Goal: Task Accomplishment & Management: Manage account settings

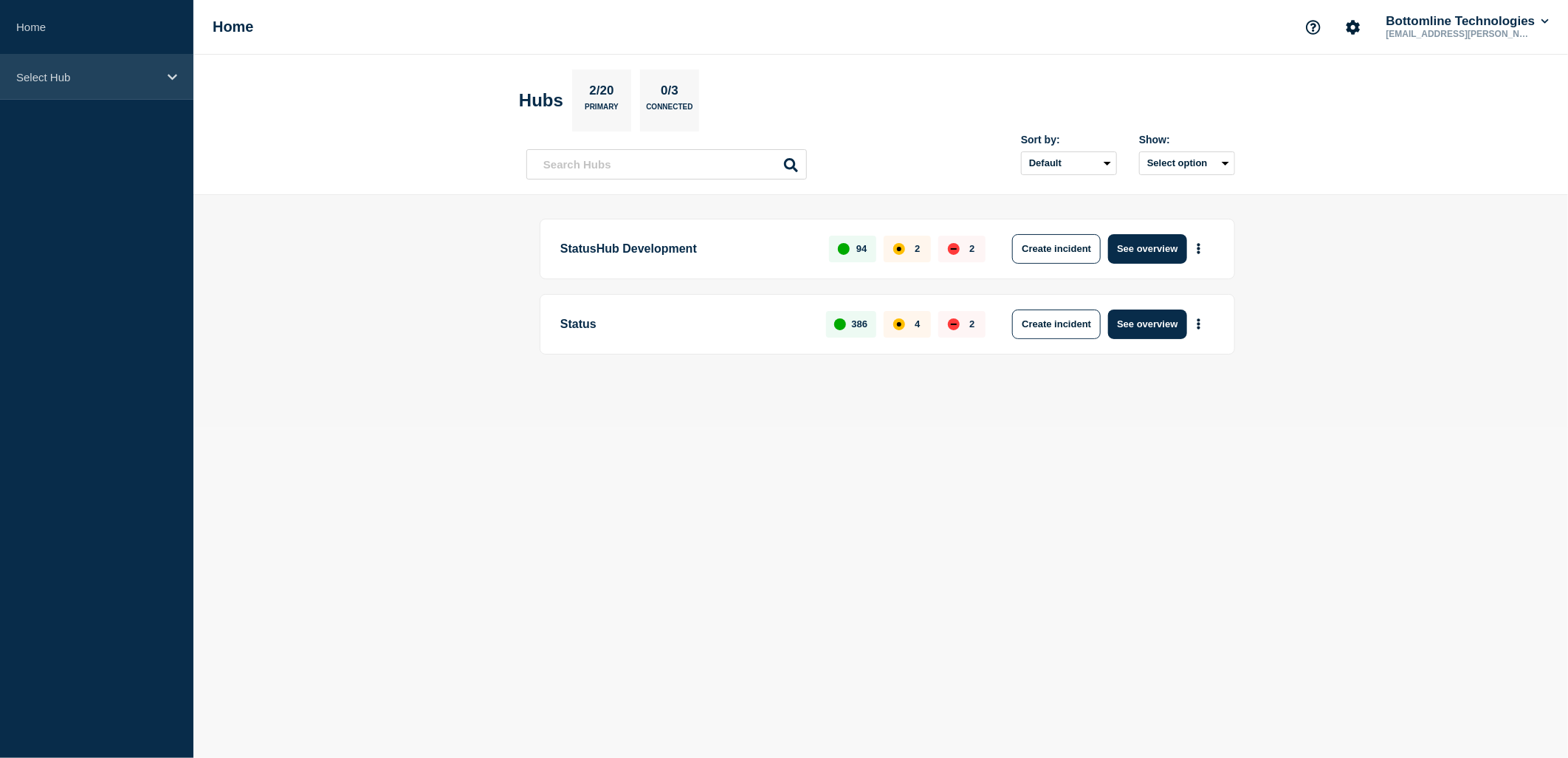
click at [164, 94] on div "Select Hub" at bounding box center [96, 77] width 194 height 45
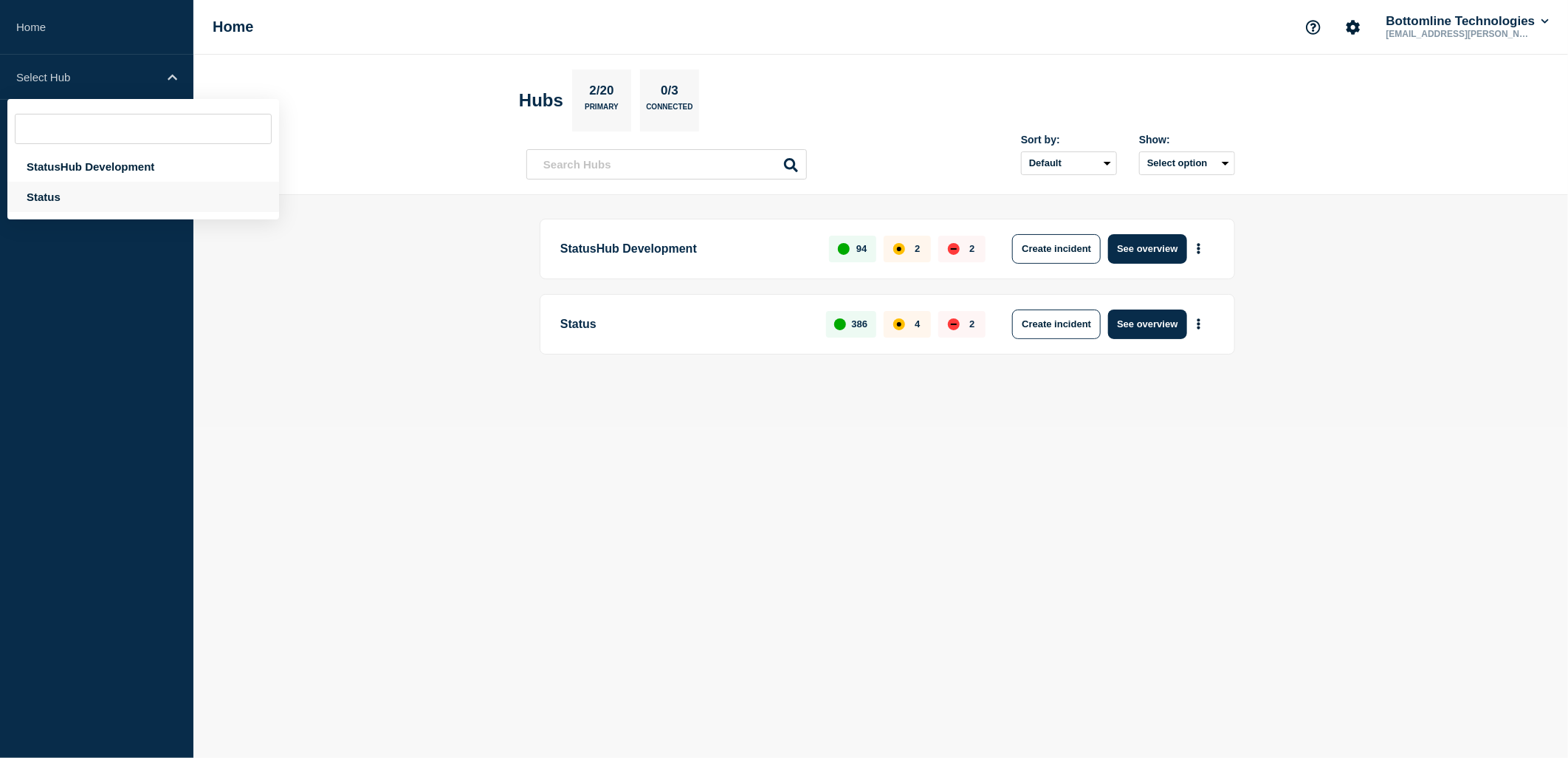
click at [84, 200] on div "Status" at bounding box center [143, 197] width 272 height 31
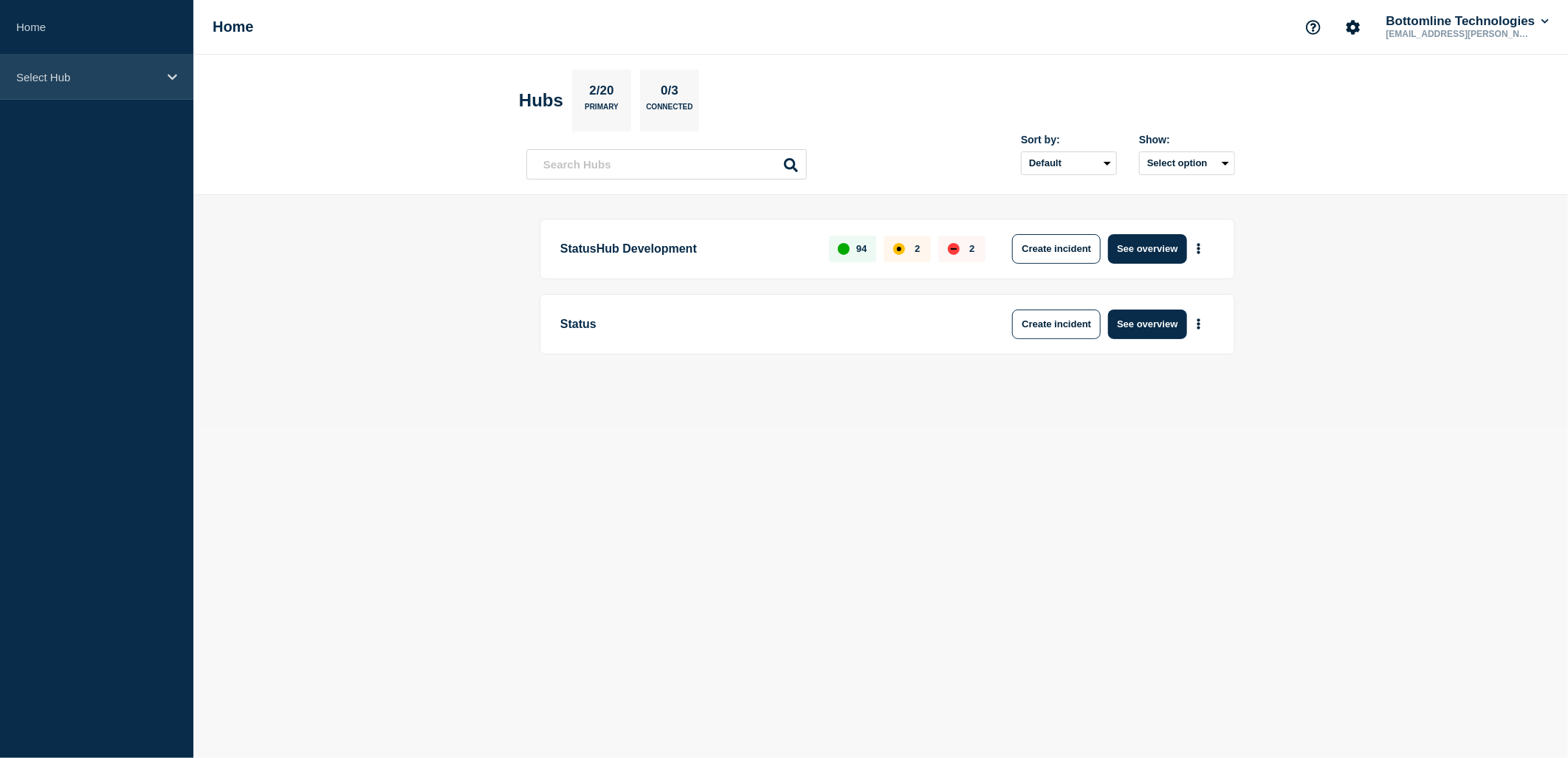
click at [166, 86] on div "Select Hub" at bounding box center [96, 77] width 194 height 45
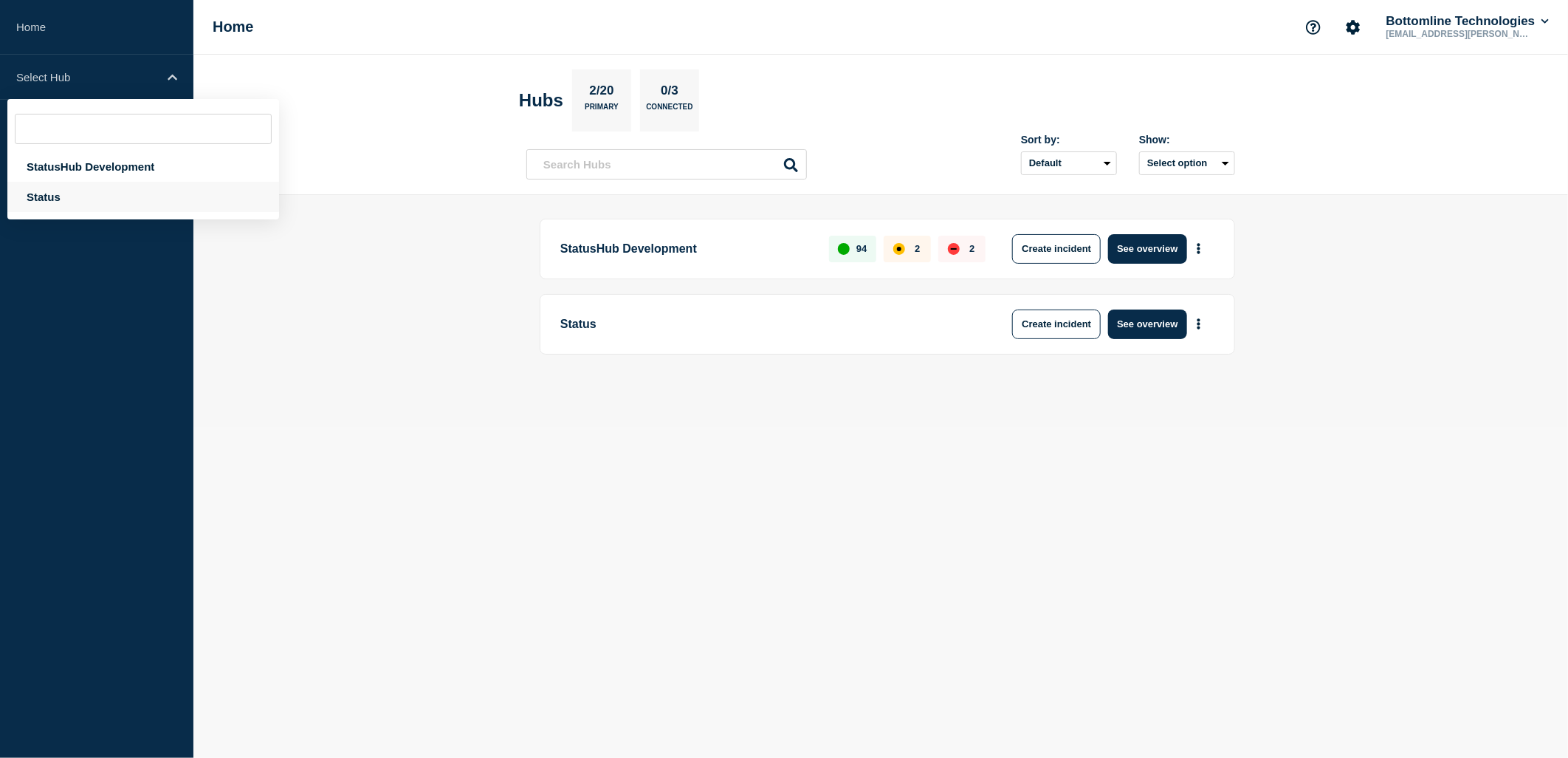
click at [31, 191] on div "Status" at bounding box center [143, 197] width 272 height 31
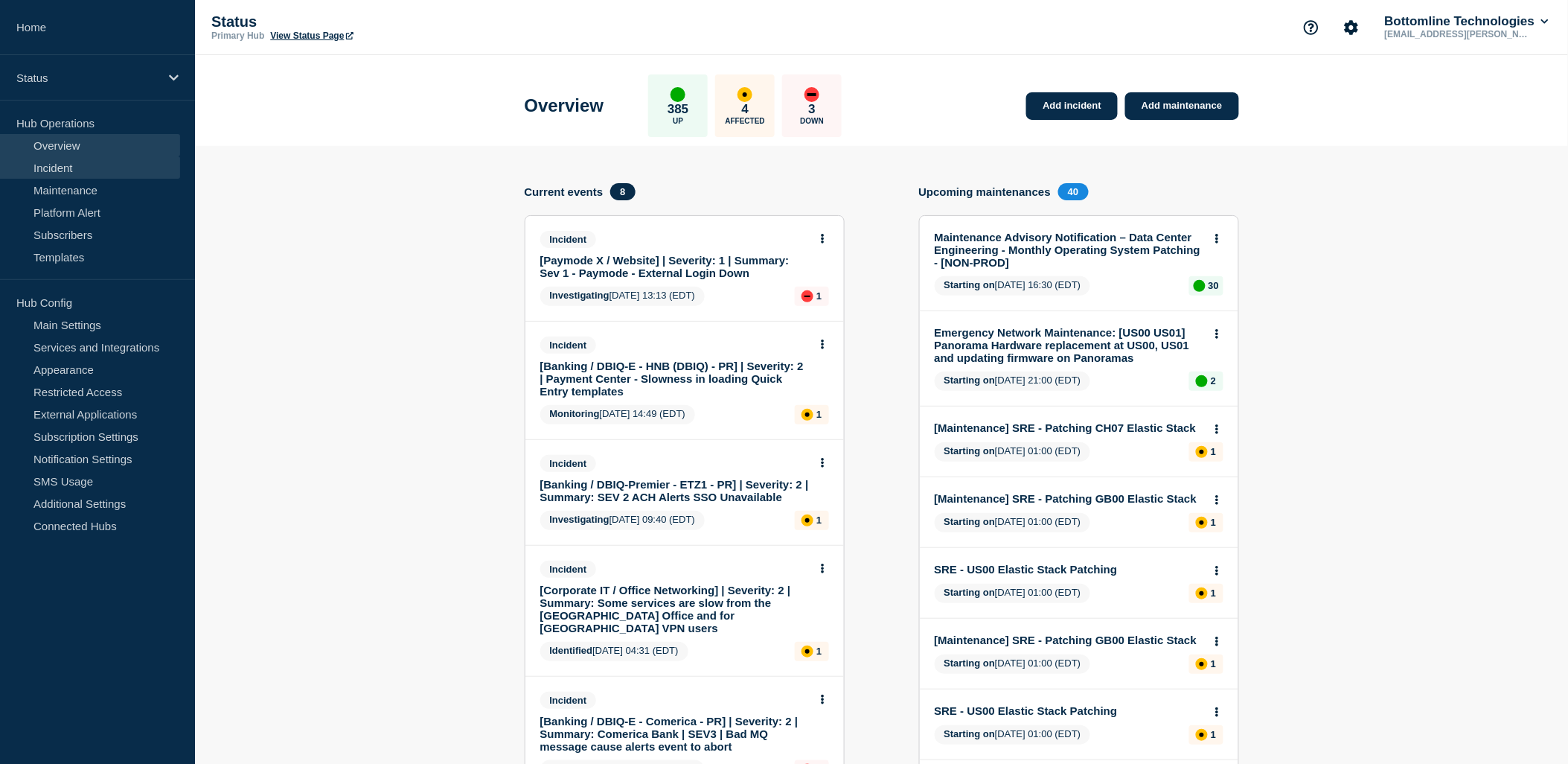
click at [87, 167] on link "Incident" at bounding box center [90, 168] width 180 height 23
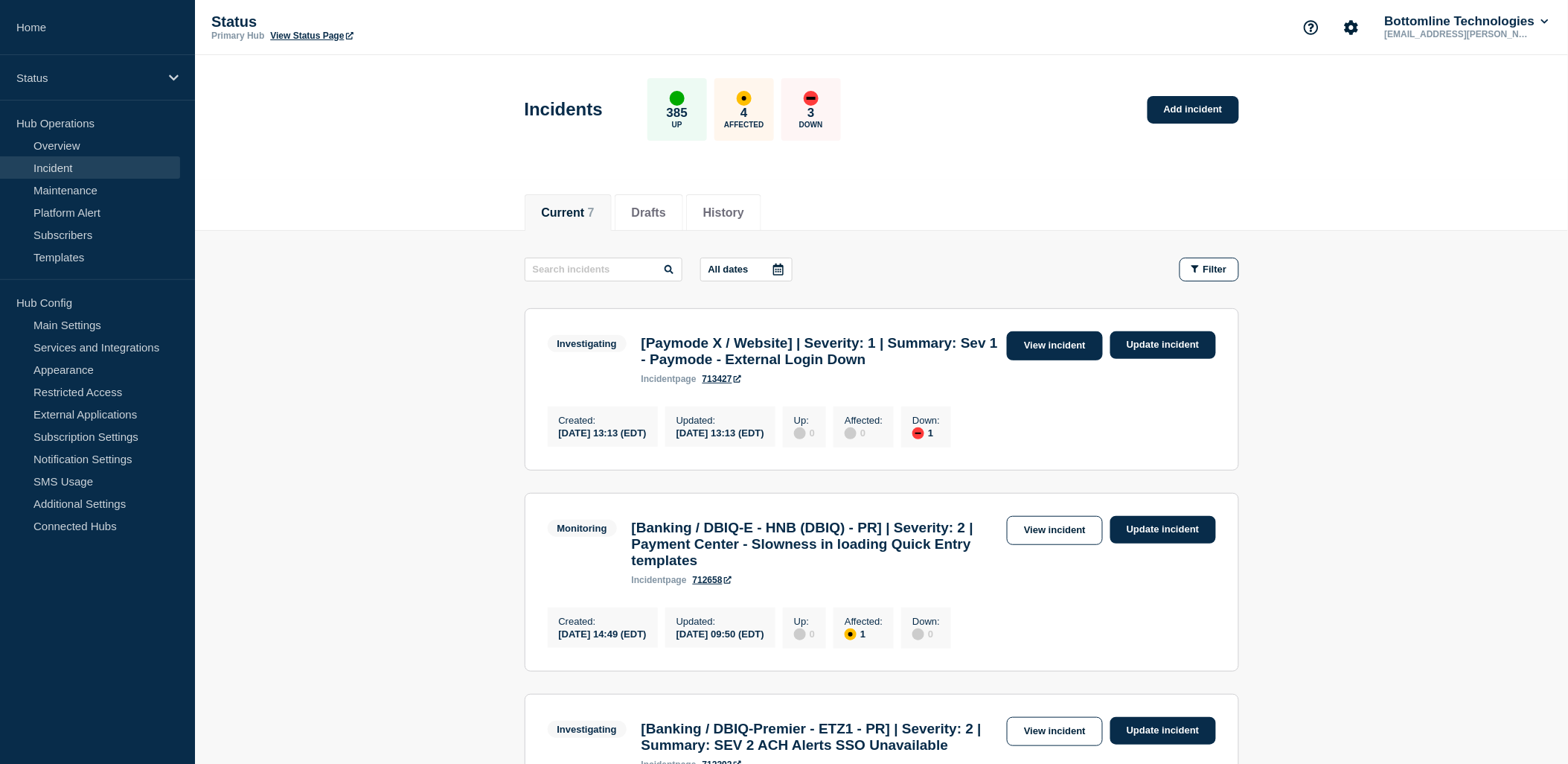
click at [1077, 351] on link "View incident" at bounding box center [1055, 346] width 96 height 29
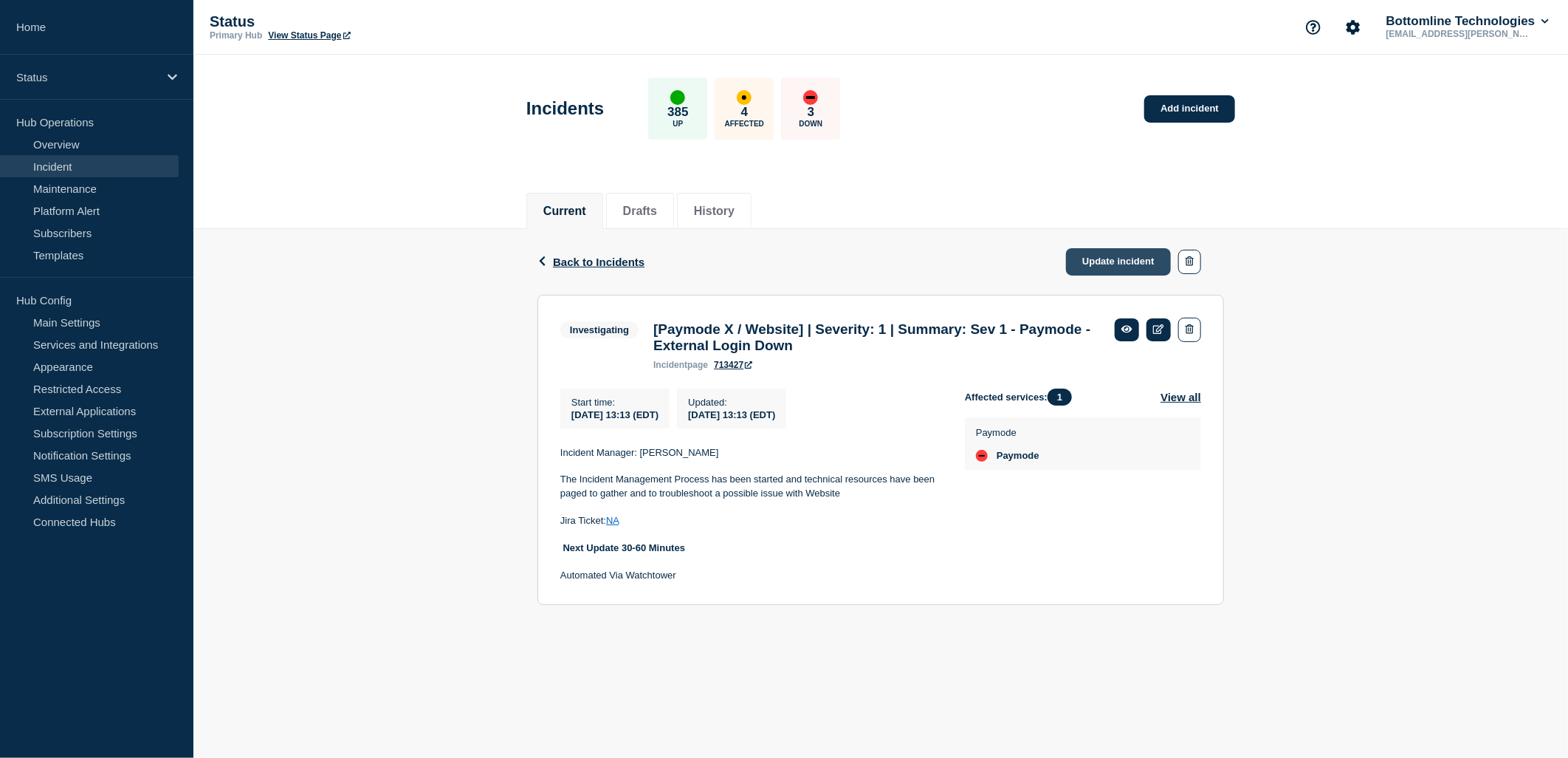
click at [1132, 256] on link "Update incident" at bounding box center [1119, 262] width 104 height 27
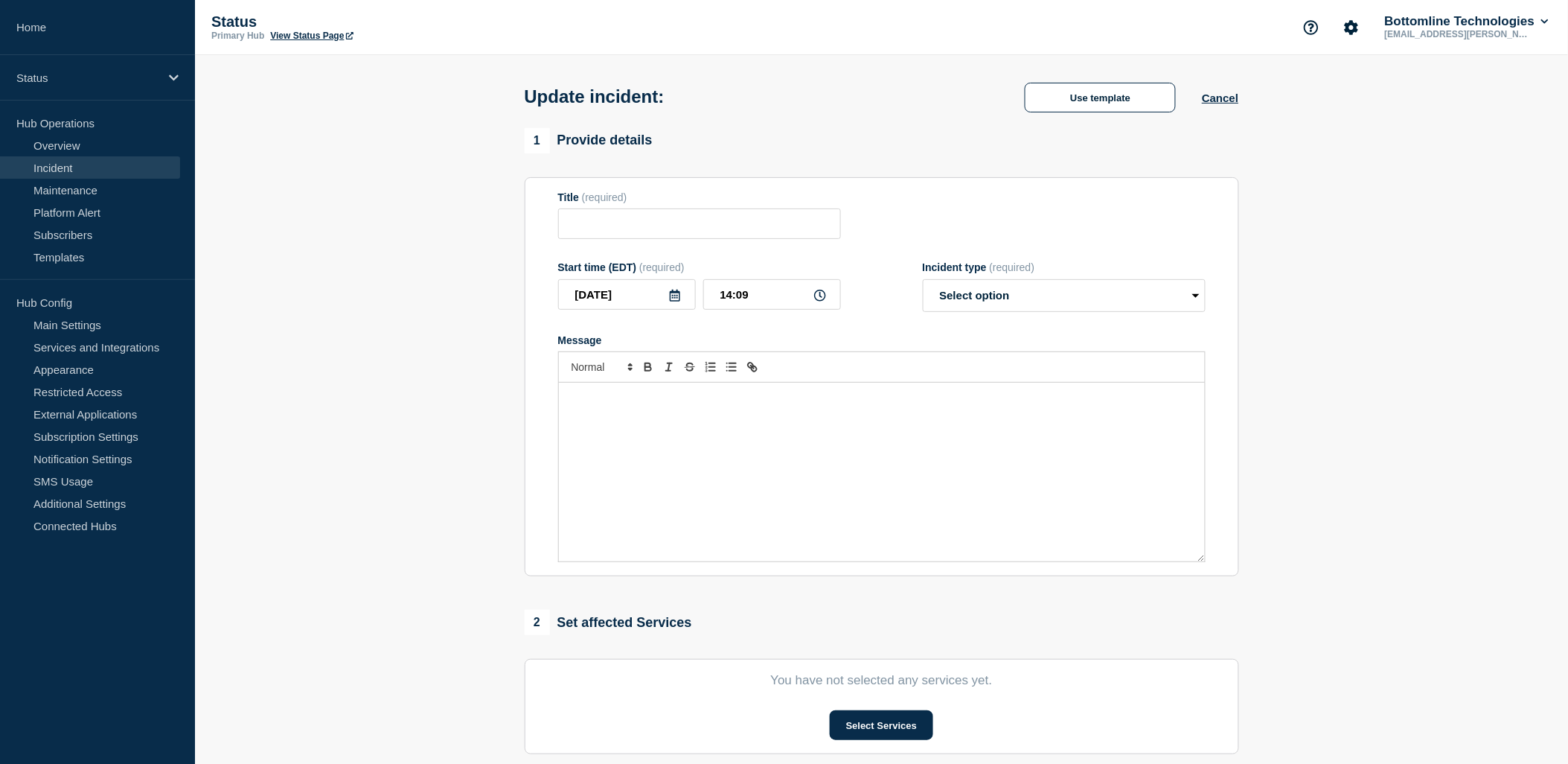
type input "[Paymode X / Website] | Severity: 1 | Summary: Sev 1 - Paymode - External Login…"
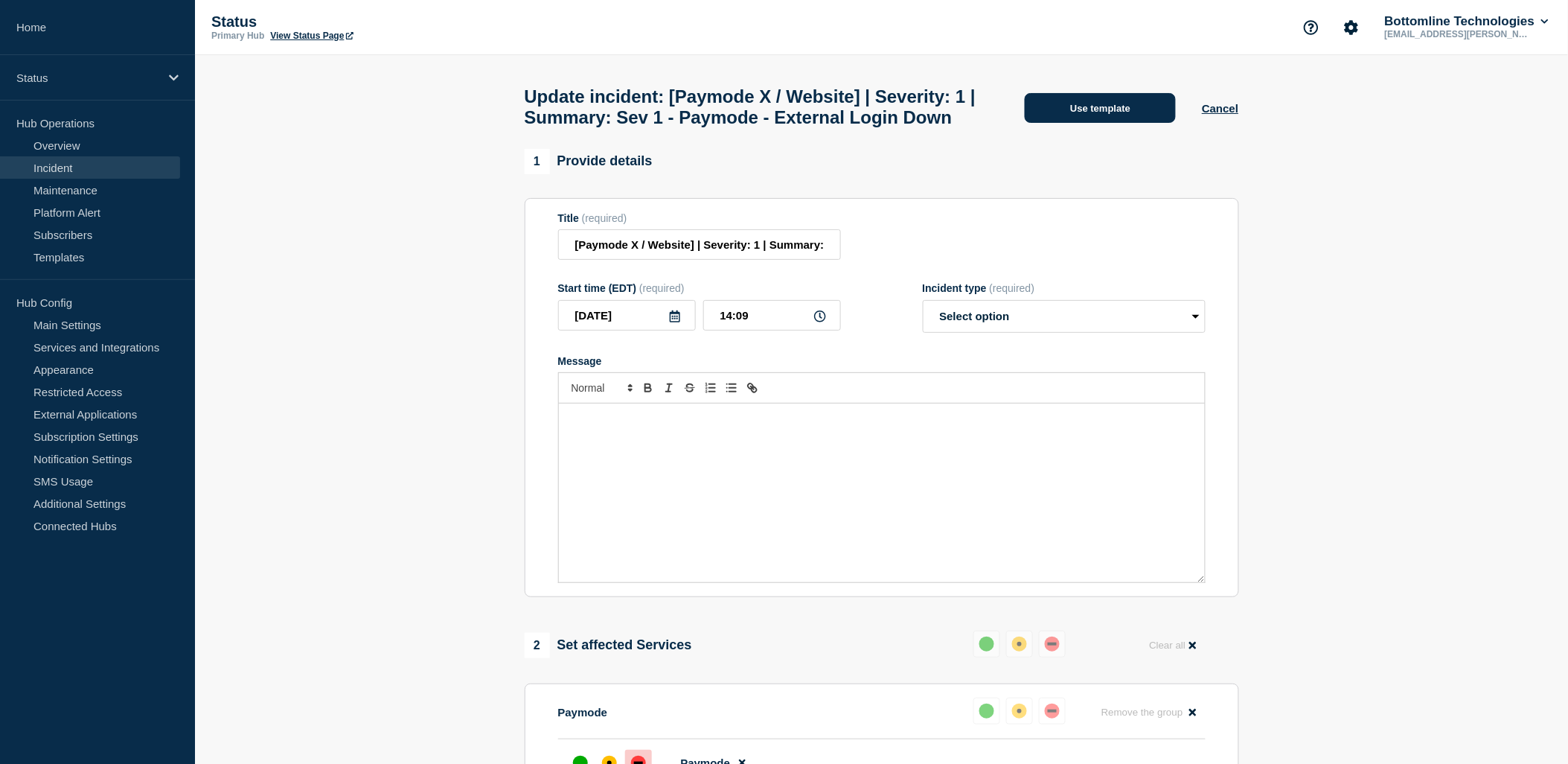
click at [1096, 123] on button "Use template" at bounding box center [1100, 108] width 151 height 30
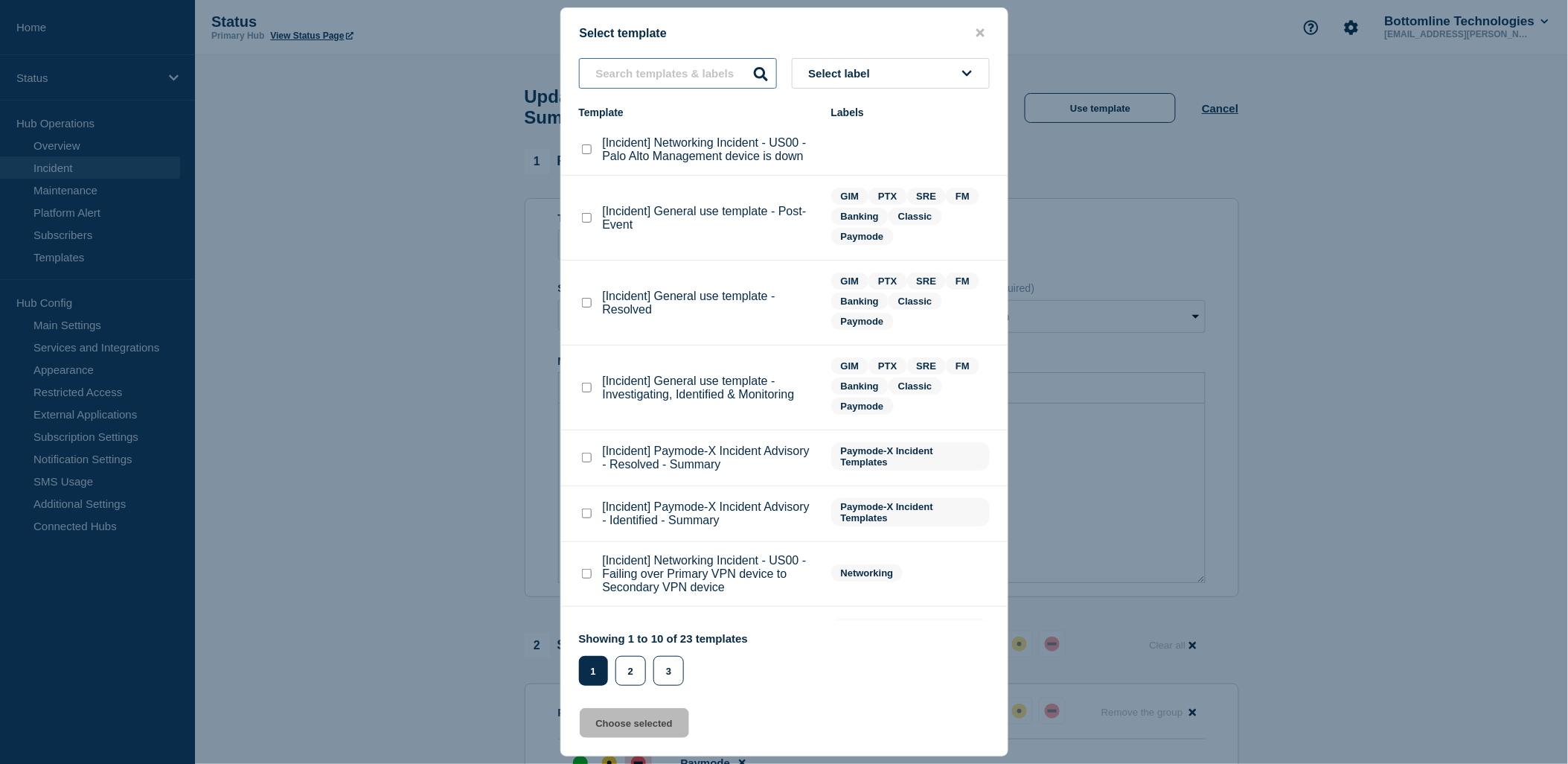
click at [634, 73] on input "text" at bounding box center [678, 74] width 198 height 31
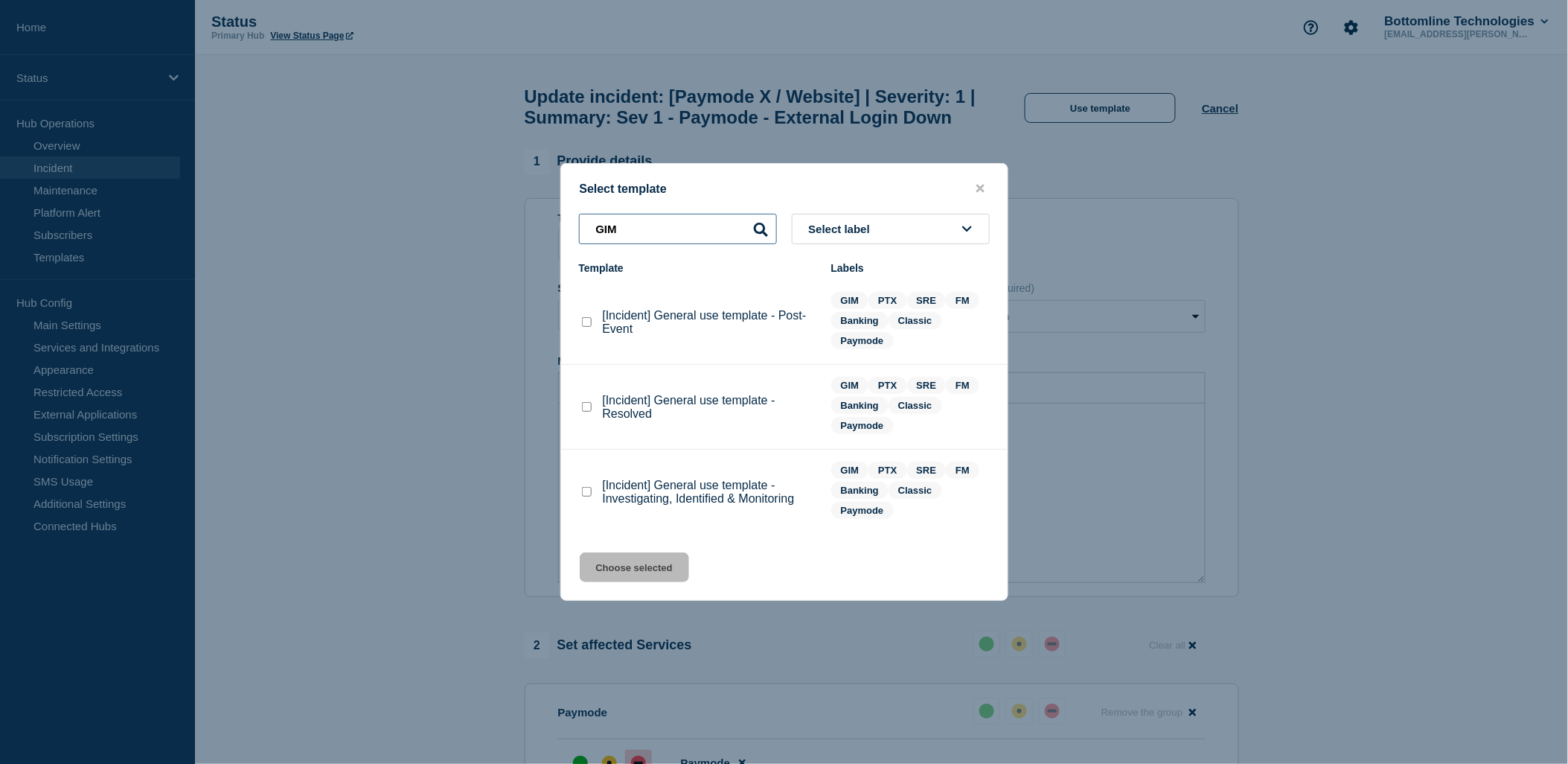
type input "GIM"
click at [589, 495] on checkbox"] "[Incident] General use template - Investigating, Identified & Monitoring checkb…" at bounding box center [586, 492] width 10 height 10
checkbox checkbox"] "true"
click at [633, 582] on button "Choose selected" at bounding box center [634, 567] width 109 height 30
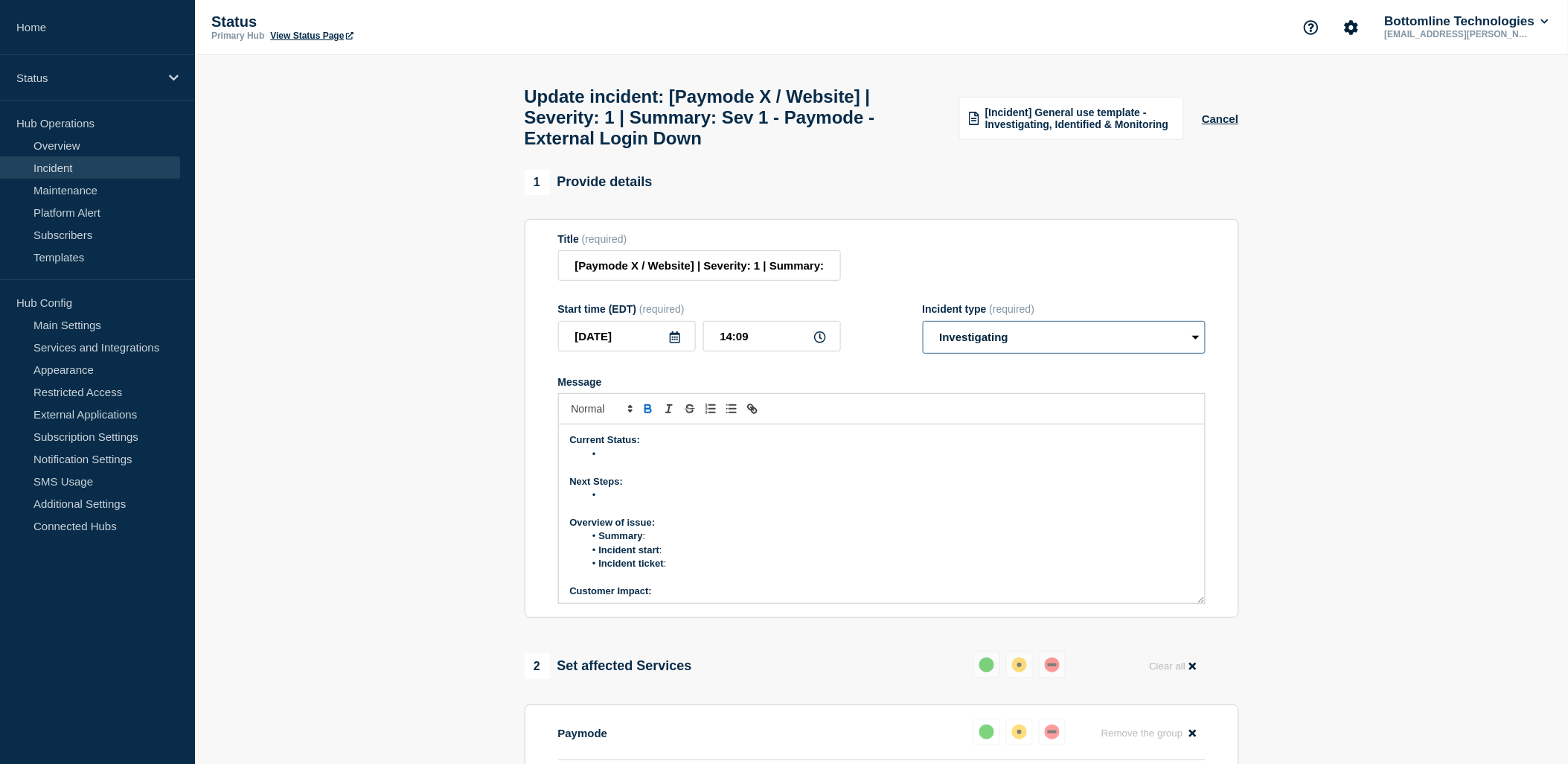
click at [1029, 353] on select "Select option Investigating Identified Monitoring Resolved" at bounding box center [1063, 337] width 283 height 32
select select "monitoring"
click at [922, 334] on select "Select option Investigating Identified Monitoring Resolved" at bounding box center [1063, 337] width 283 height 32
click at [623, 461] on li "Message" at bounding box center [888, 454] width 609 height 14
click at [626, 515] on div "Current Status: ODS (Operational Data Store) server was restarted. External Web…" at bounding box center [881, 514] width 646 height 178
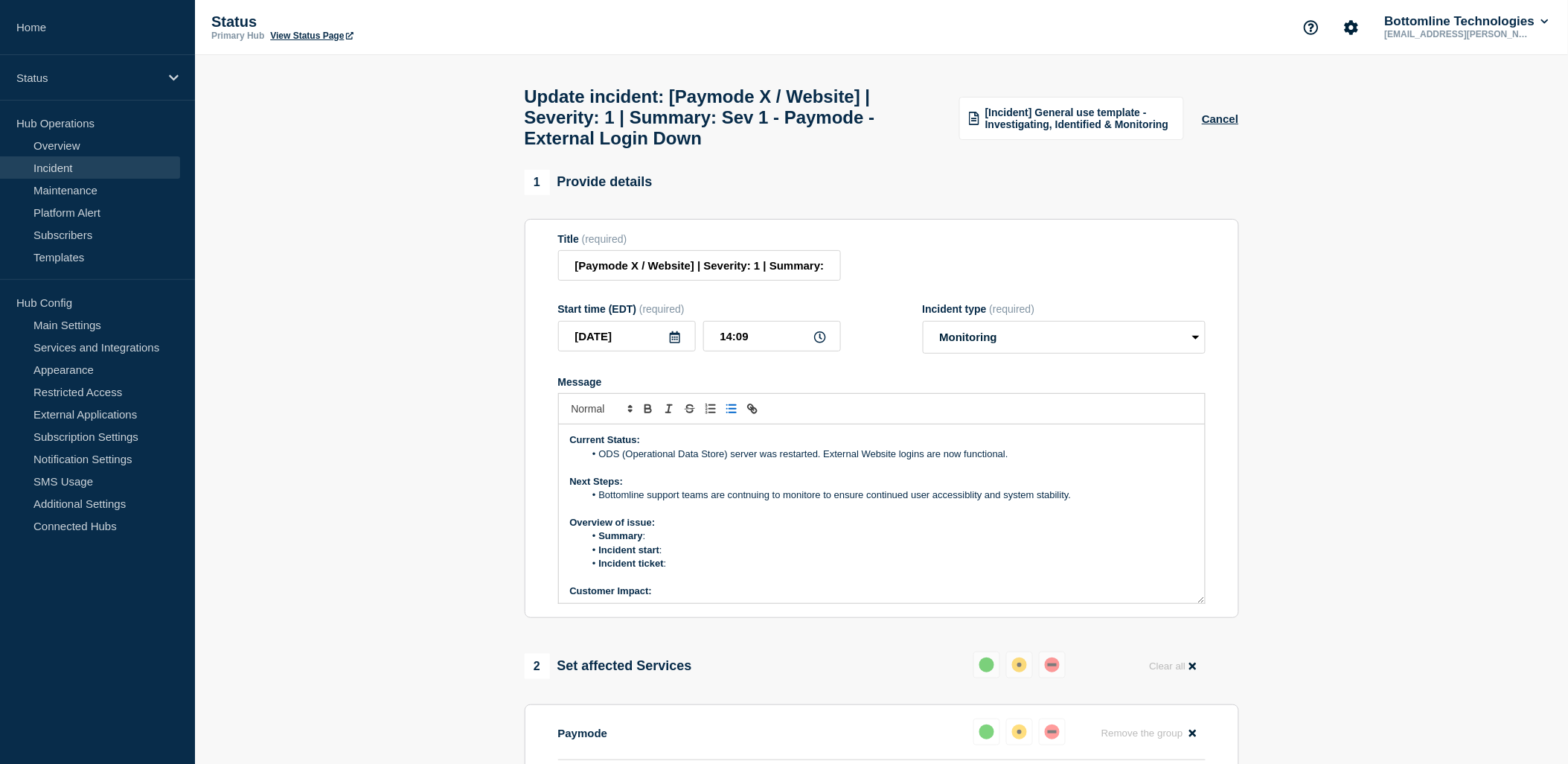
click at [824, 502] on li "Bottomline support teams are contnuing to monitore to ensure continued user acc…" at bounding box center [888, 495] width 609 height 14
drag, startPoint x: 648, startPoint y: 510, endPoint x: 1136, endPoint y: 528, distance: 488.3
click at [1136, 528] on div "Current Status: ODS (Operational Data Store) server was restarted. External Web…" at bounding box center [881, 514] width 646 height 178
copy li "support teams are continuing to monitor to ensure continued user accessiblity a…"
click at [761, 529] on p "Overview of issue:" at bounding box center [882, 523] width 624 height 14
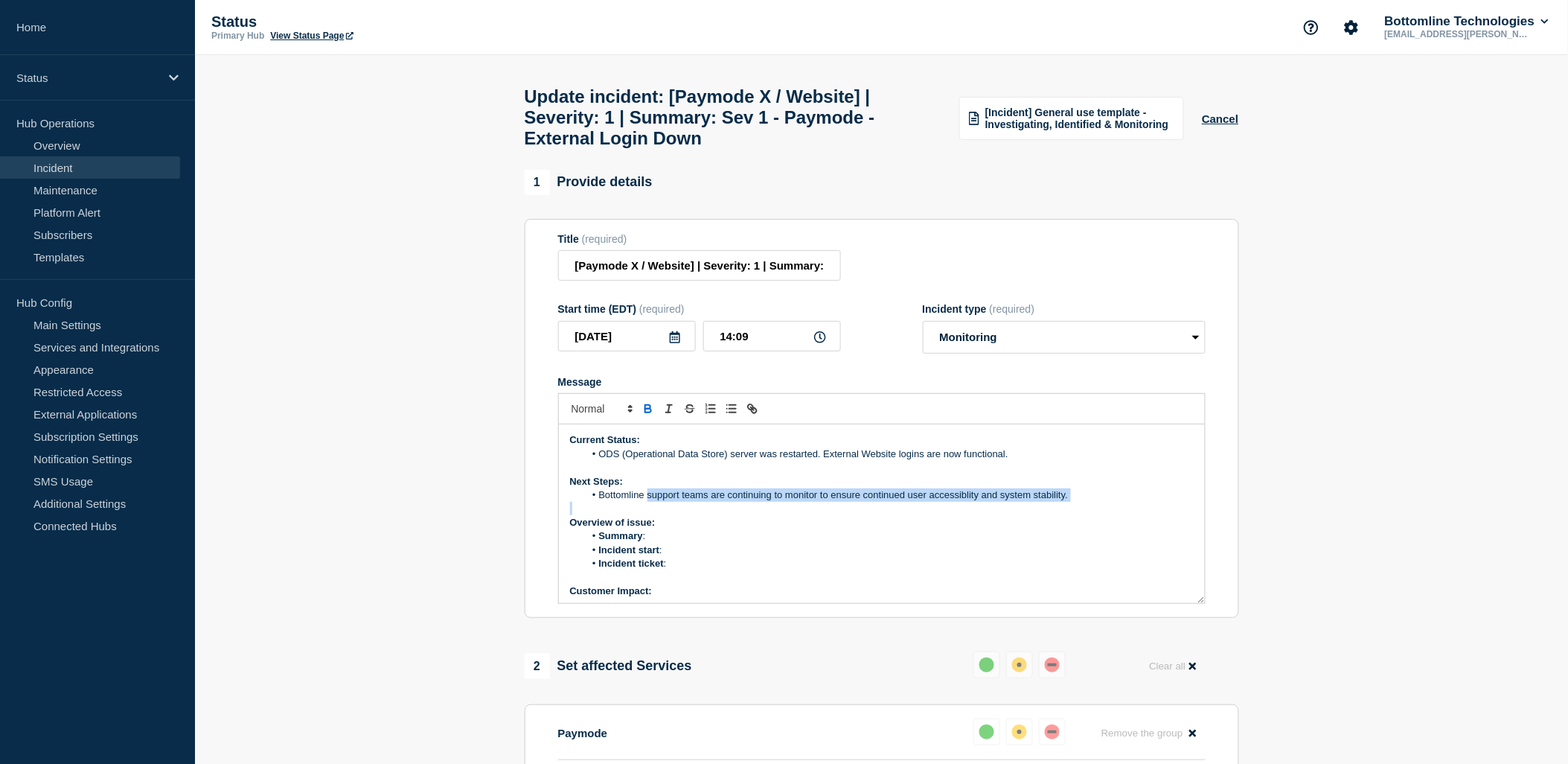
drag, startPoint x: 649, startPoint y: 508, endPoint x: 1081, endPoint y: 521, distance: 432.2
click at [1081, 521] on div "Current Status: ODS (Operational Data Store) server was restarted. External Web…" at bounding box center [881, 514] width 646 height 178
click at [1134, 489] on p "Next Steps:" at bounding box center [882, 481] width 624 height 14
drag, startPoint x: 1096, startPoint y: 504, endPoint x: 1034, endPoint y: 502, distance: 62.0
click at [972, 494] on div "Current Status: ODS (Operational Data Store) server was restarted. External Web…" at bounding box center [881, 514] width 646 height 178
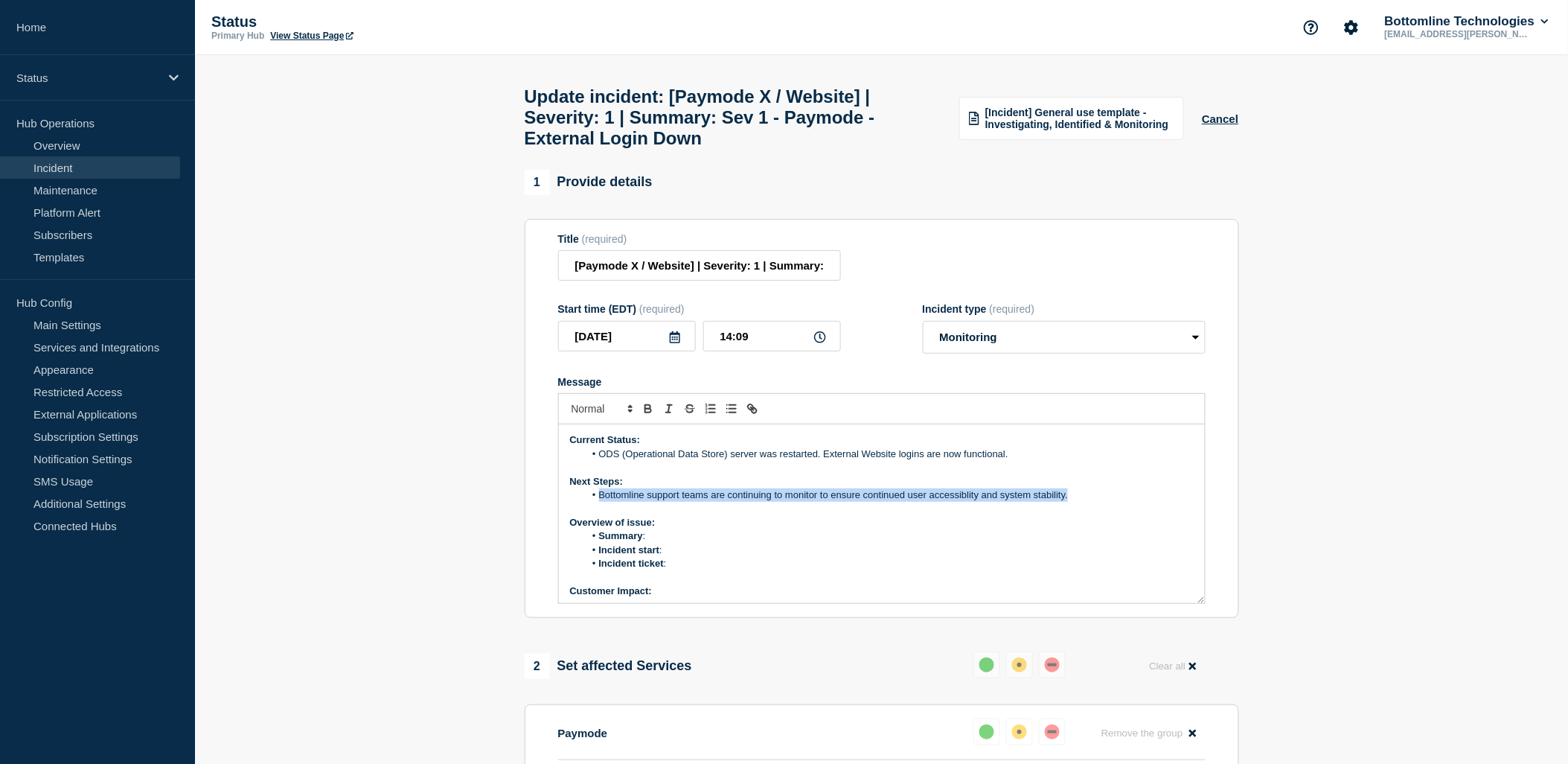
click at [1074, 502] on li "Bottomline support teams are continuing to monitor to ensure continued user acc…" at bounding box center [888, 495] width 609 height 14
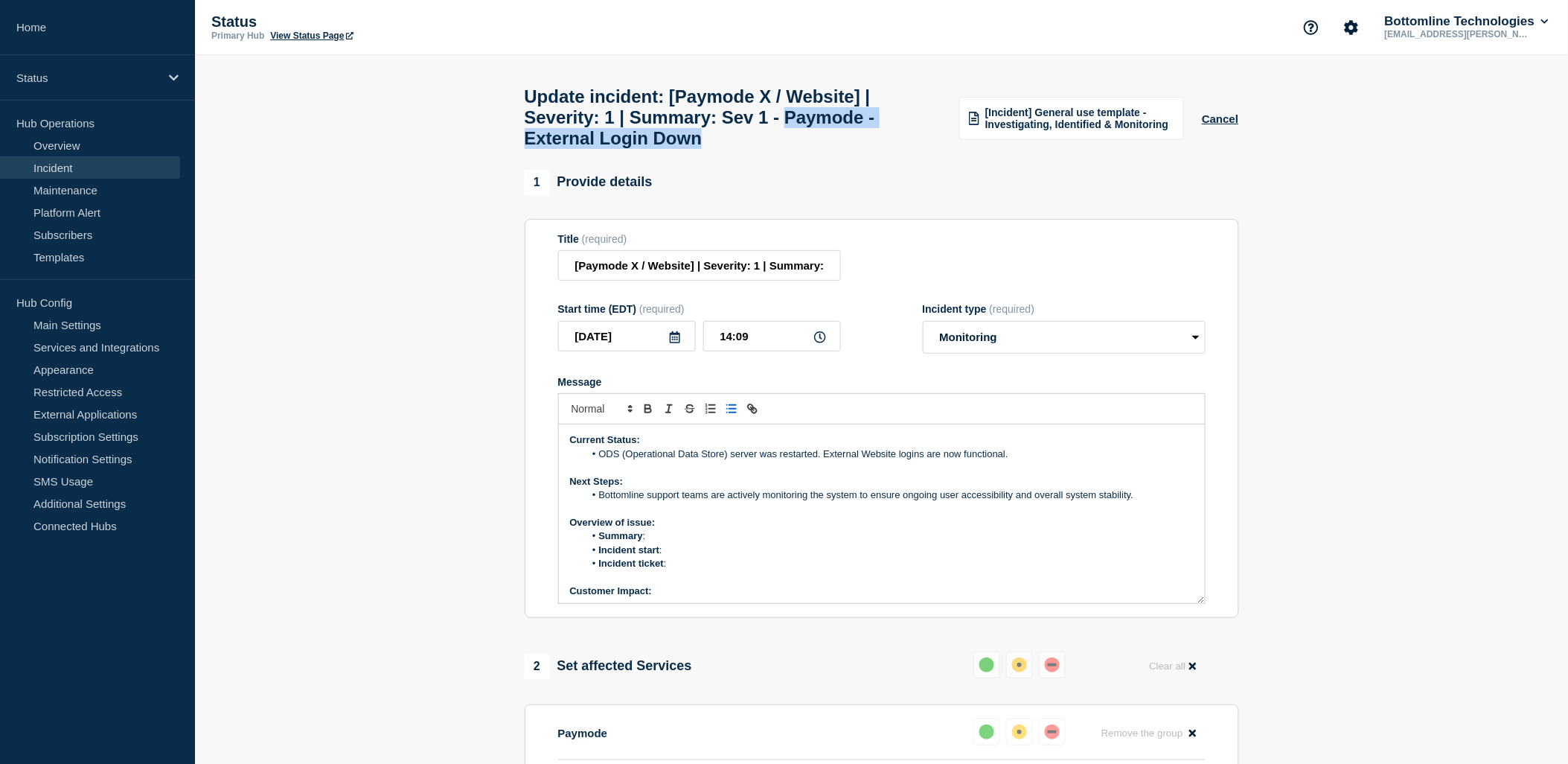
drag, startPoint x: 824, startPoint y: 120, endPoint x: 902, endPoint y: 147, distance: 82.5
click at [906, 143] on h1 "Update incident: [Paymode X / Website] | Severity: 1 | Summary: Sev 1 - Paymode…" at bounding box center [733, 117] width 417 height 62
copy h1 "Paymode - External Login Down"
click at [660, 543] on li "Summary :" at bounding box center [888, 536] width 609 height 14
click at [649, 543] on li "Summary : aymode - External Login Down" at bounding box center [888, 536] width 609 height 14
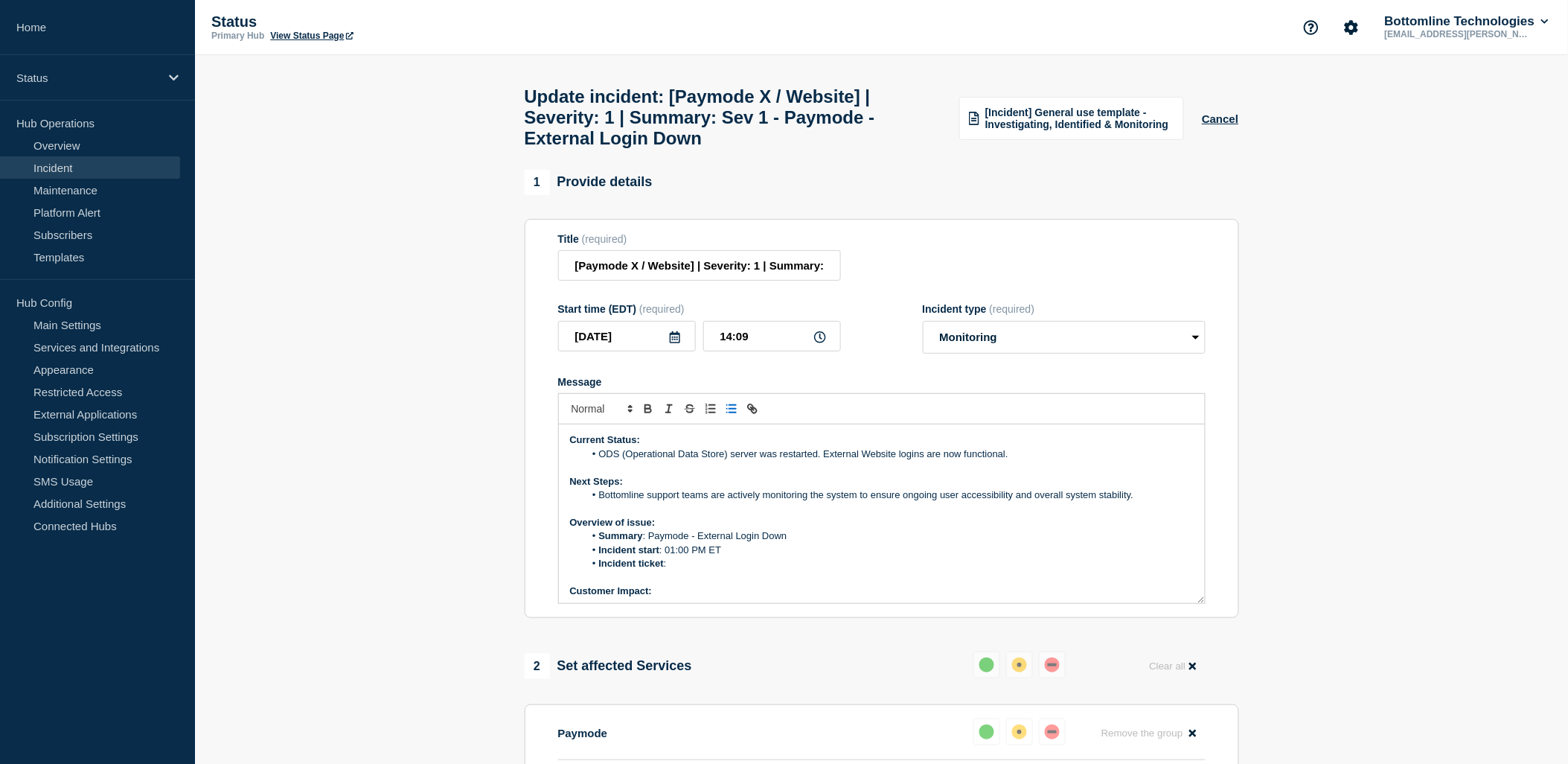
click at [672, 570] on li "Incident ticket :" at bounding box center [888, 563] width 609 height 14
click at [700, 570] on li "Incident ticket :" at bounding box center [888, 563] width 609 height 14
click at [927, 570] on li "Incident ticket : [WT-59000] Sev 1 - Paymode - External Login Down - Jira" at bounding box center [888, 563] width 609 height 14
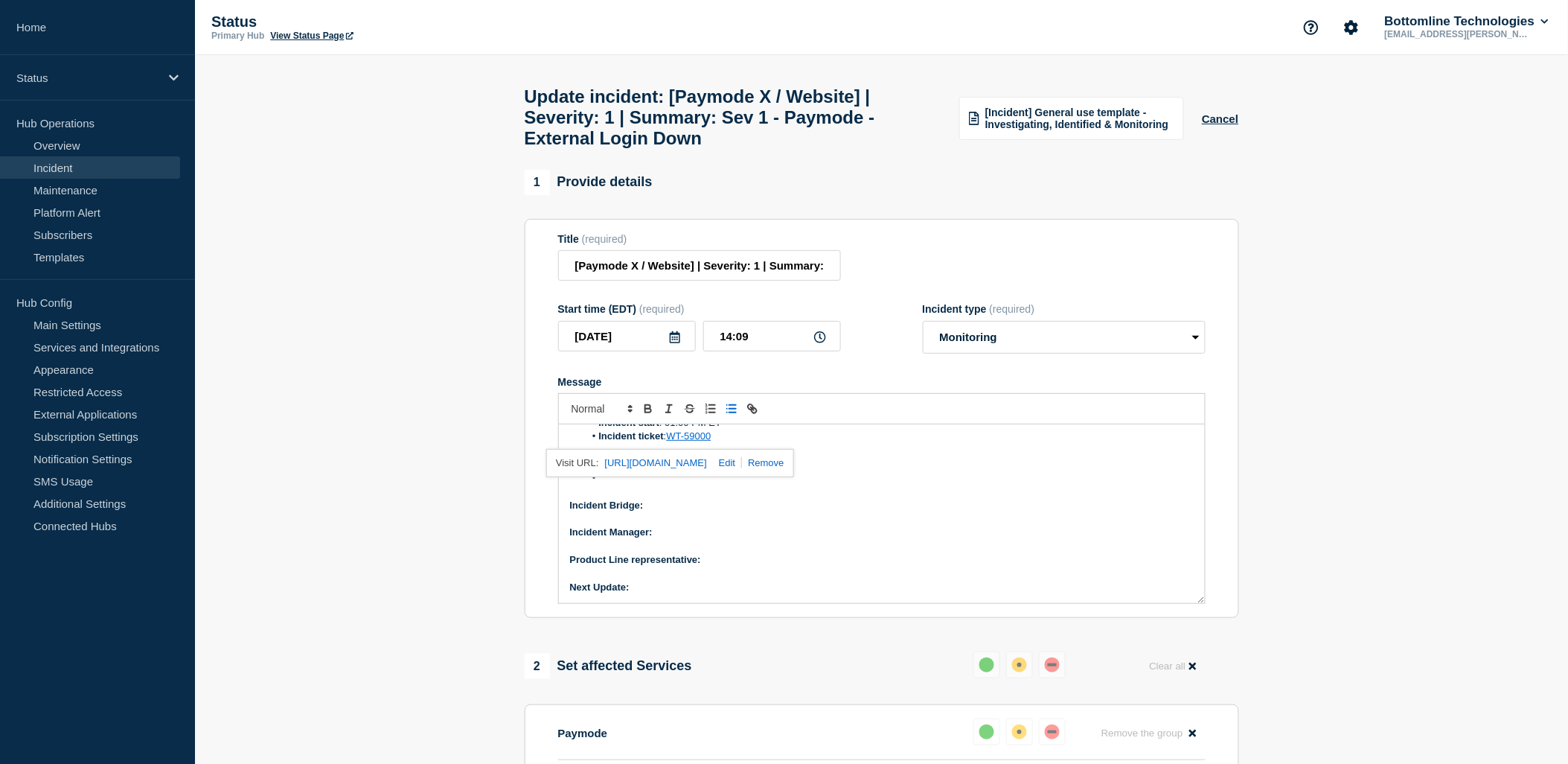
click at [660, 512] on p "Incident Bridge:" at bounding box center [882, 505] width 624 height 14
drag, startPoint x: 645, startPoint y: 515, endPoint x: 709, endPoint y: 511, distance: 64.1
click at [709, 511] on p "Incident Bridge: Upon request" at bounding box center [882, 505] width 624 height 14
click at [647, 416] on icon "Toggle bold text" at bounding box center [648, 408] width 14 height 14
click at [677, 539] on p "Incident Manager:" at bounding box center [882, 532] width 624 height 14
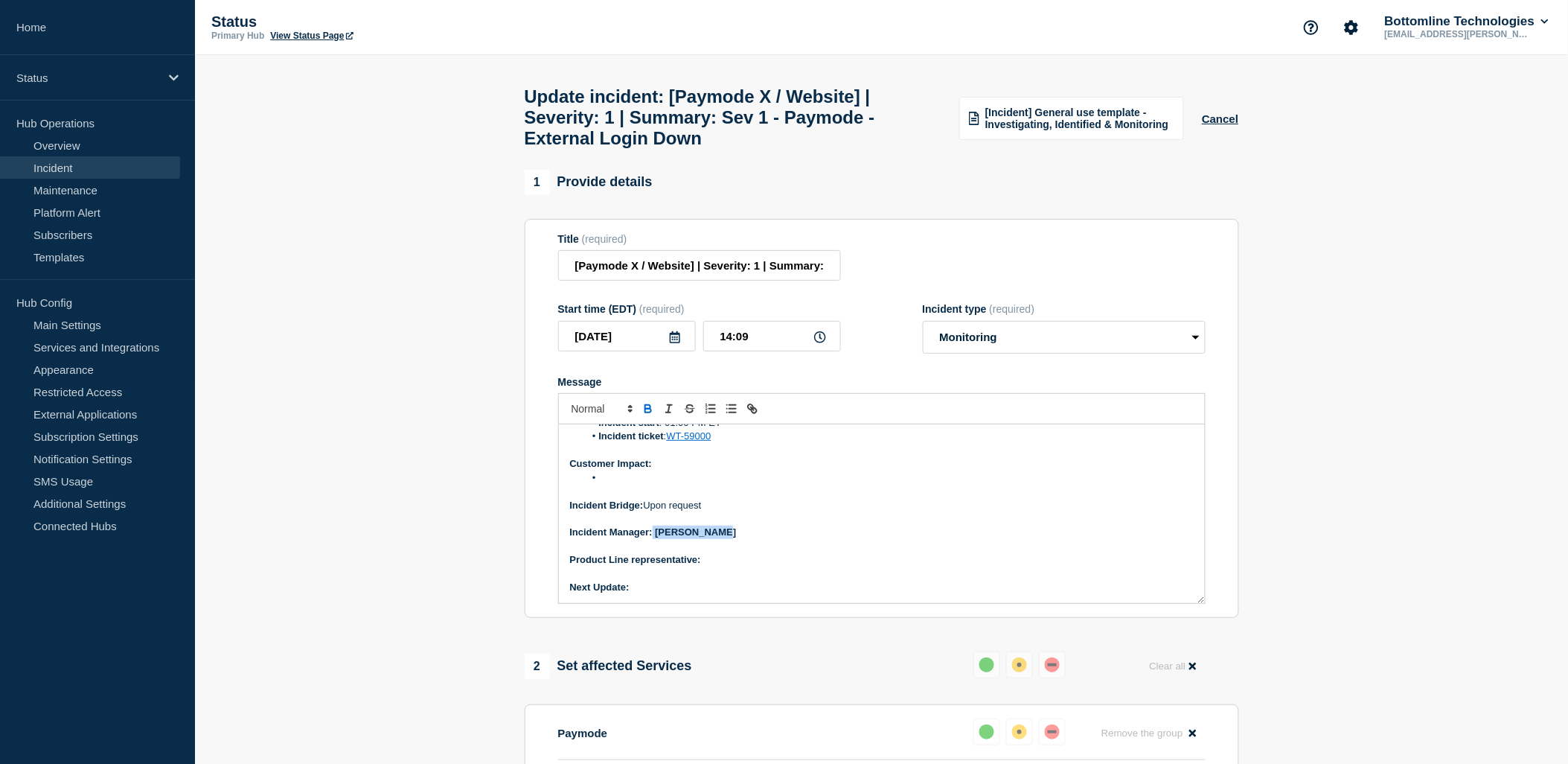
drag, startPoint x: 654, startPoint y: 544, endPoint x: 741, endPoint y: 544, distance: 87.0
click at [741, 539] on p "Incident Manager: [PERSON_NAME]" at bounding box center [882, 532] width 624 height 14
click at [647, 412] on icon "Toggle bold text" at bounding box center [647, 410] width 6 height 4
click at [726, 566] on p "Product Line representative:" at bounding box center [882, 560] width 624 height 14
click at [646, 594] on p "Next Update:" at bounding box center [882, 587] width 624 height 14
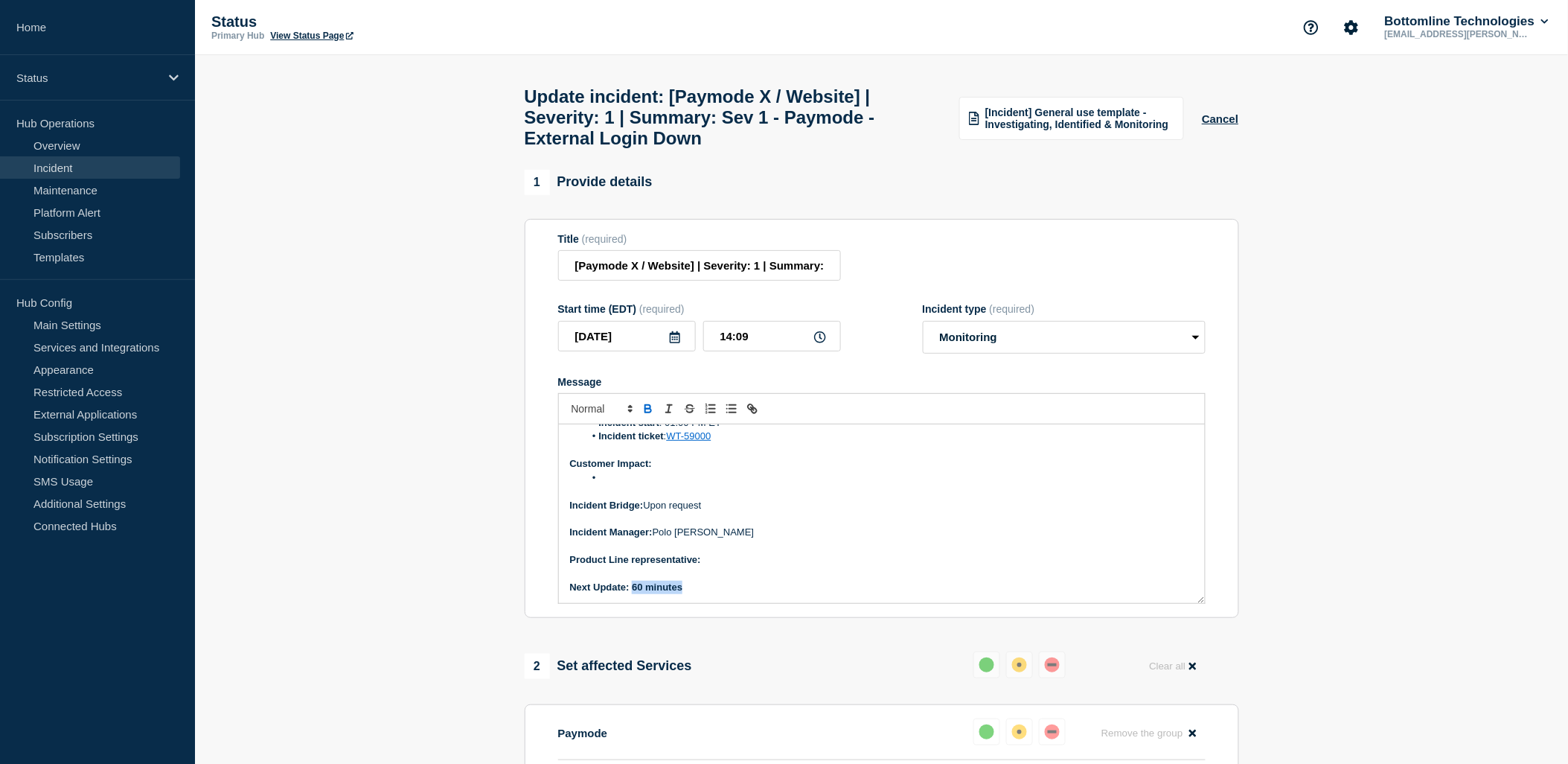
drag, startPoint x: 633, startPoint y: 600, endPoint x: 681, endPoint y: 599, distance: 48.0
click at [681, 592] on strong "Next Update: 60 minutes" at bounding box center [627, 587] width 113 height 11
click at [645, 412] on icon "Toggle bold text" at bounding box center [647, 410] width 6 height 4
click at [731, 566] on p "Product Line representative:" at bounding box center [882, 560] width 624 height 14
click at [849, 603] on div "Current Status: ODS (Operational Data Store) server was restarted. External Web…" at bounding box center [881, 514] width 646 height 178
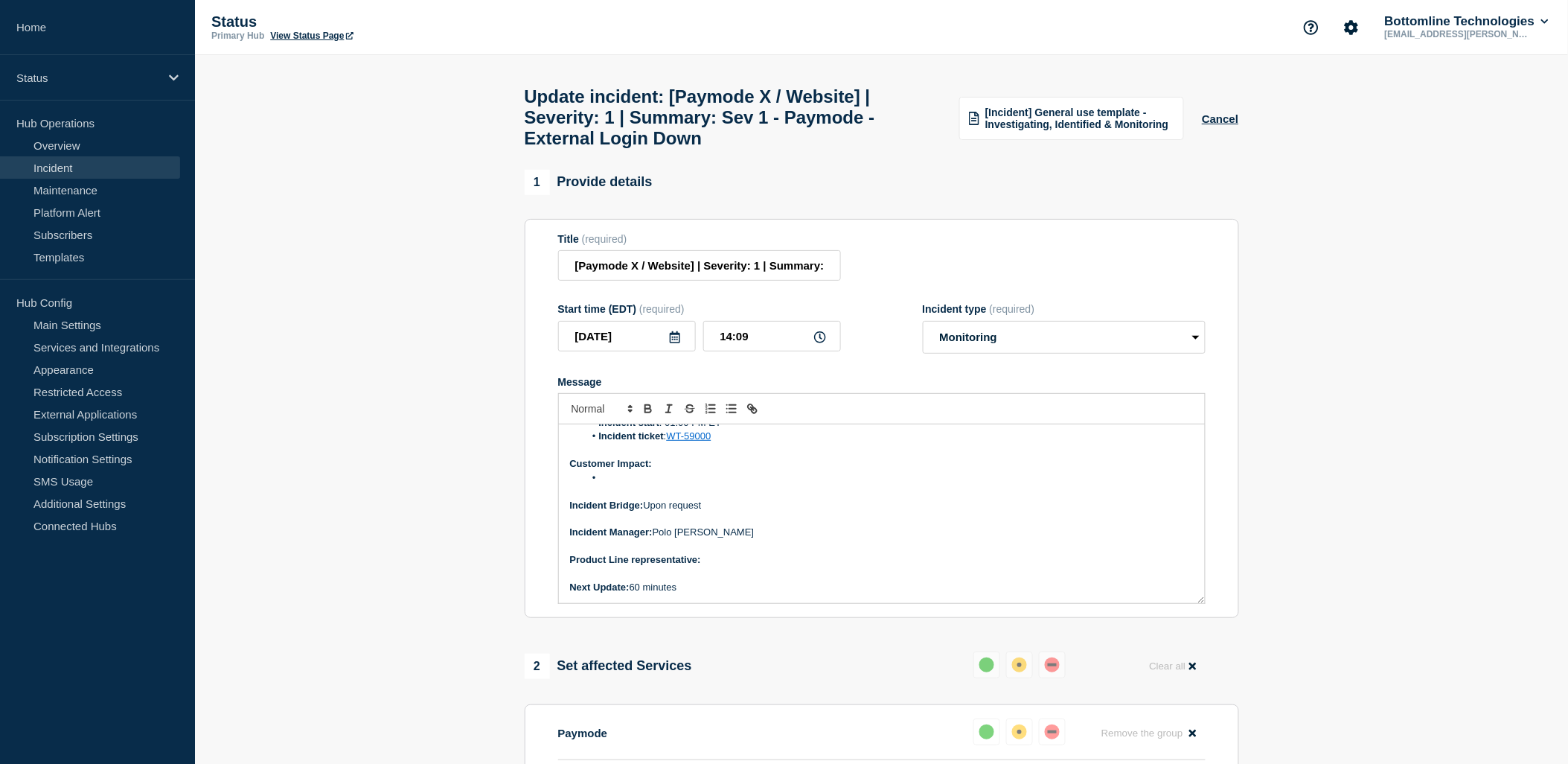
click at [718, 566] on p "Product Line representative:" at bounding box center [882, 560] width 624 height 14
click at [612, 484] on li "Message" at bounding box center [888, 478] width 609 height 14
drag, startPoint x: 599, startPoint y: 491, endPoint x: 824, endPoint y: 496, distance: 225.1
click at [824, 484] on li "All users were unable using external website" at bounding box center [888, 478] width 609 height 14
copy li "All users were unable using external website"
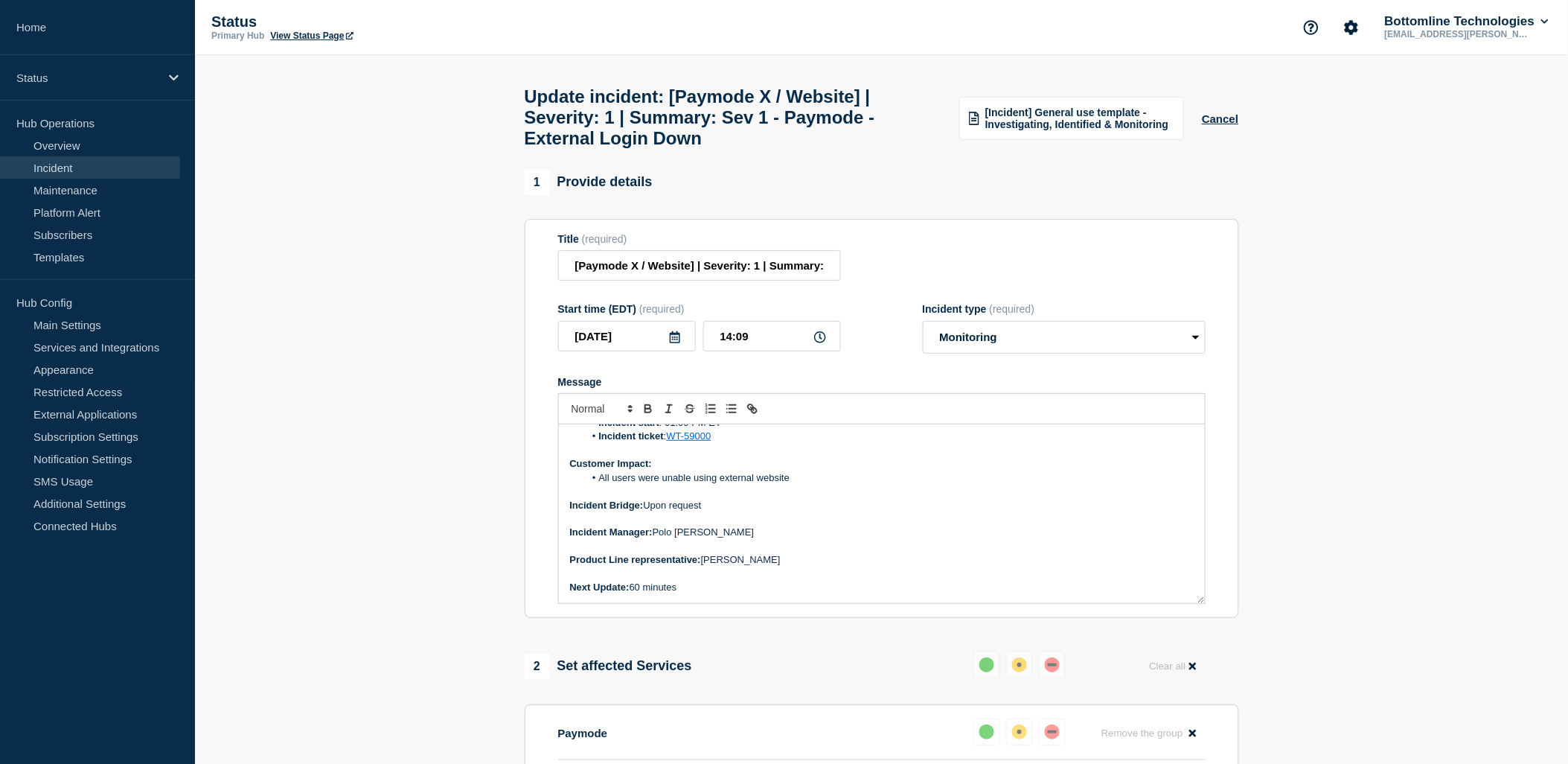
click at [614, 484] on li "All users were unable using external website" at bounding box center [888, 478] width 609 height 14
click at [837, 581] on p "Message" at bounding box center [882, 574] width 624 height 14
drag, startPoint x: 804, startPoint y: 492, endPoint x: 600, endPoint y: 487, distance: 204.1
click at [600, 484] on li "All users were unable using external website" at bounding box center [888, 478] width 609 height 14
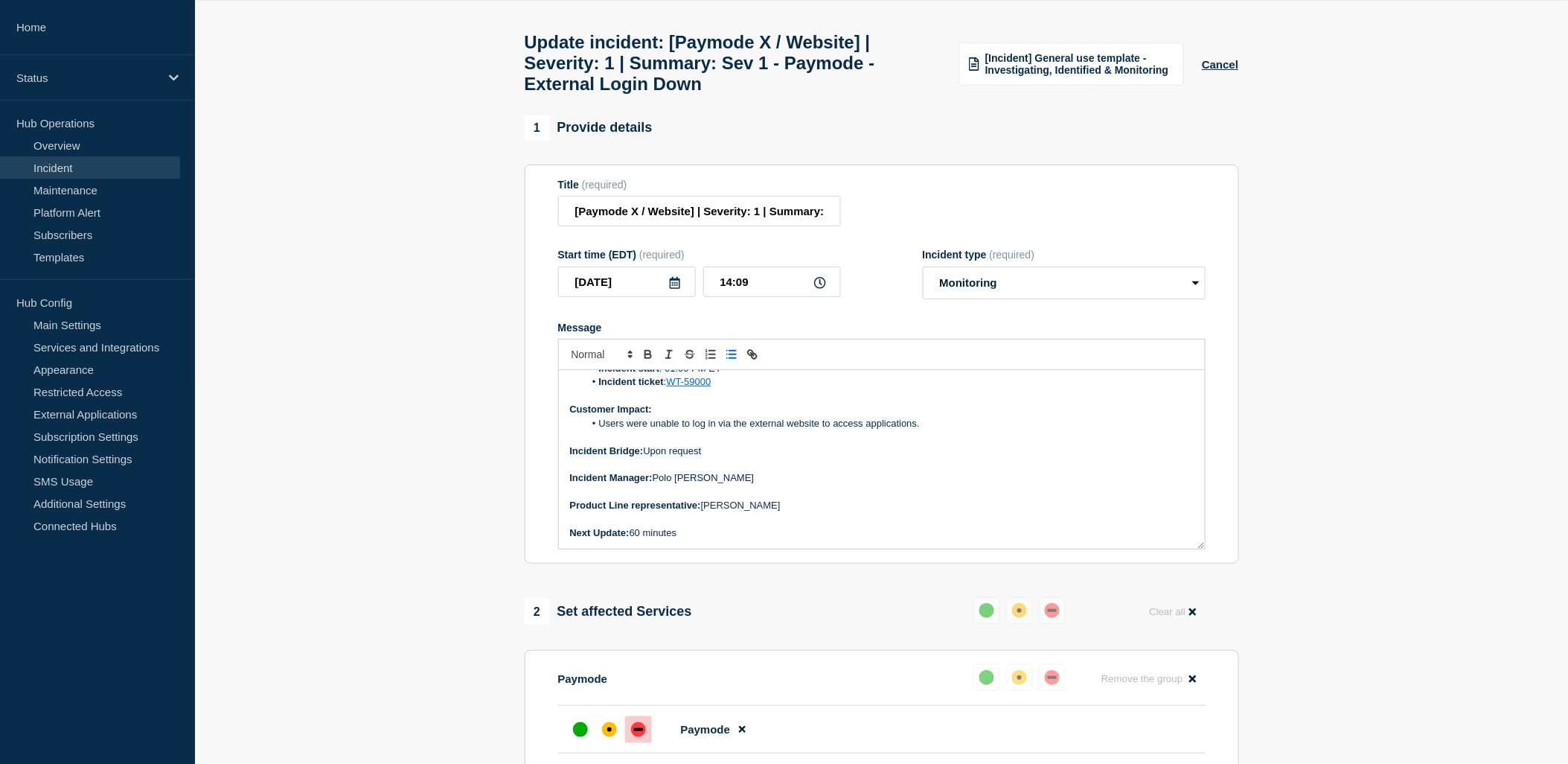
scroll to position [83, 0]
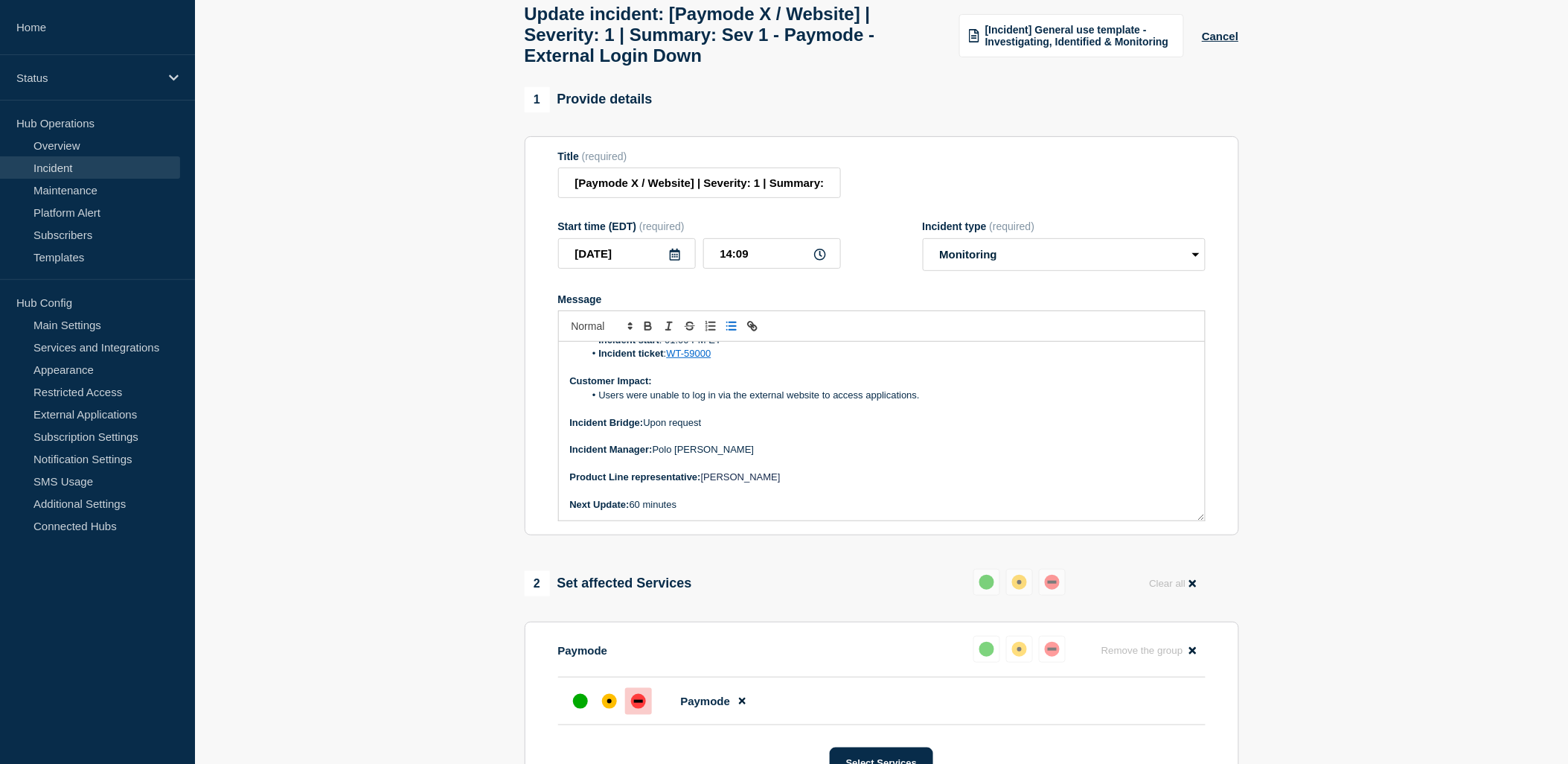
click at [687, 443] on p "Message" at bounding box center [882, 436] width 624 height 14
click at [837, 471] on p "Message" at bounding box center [882, 463] width 624 height 14
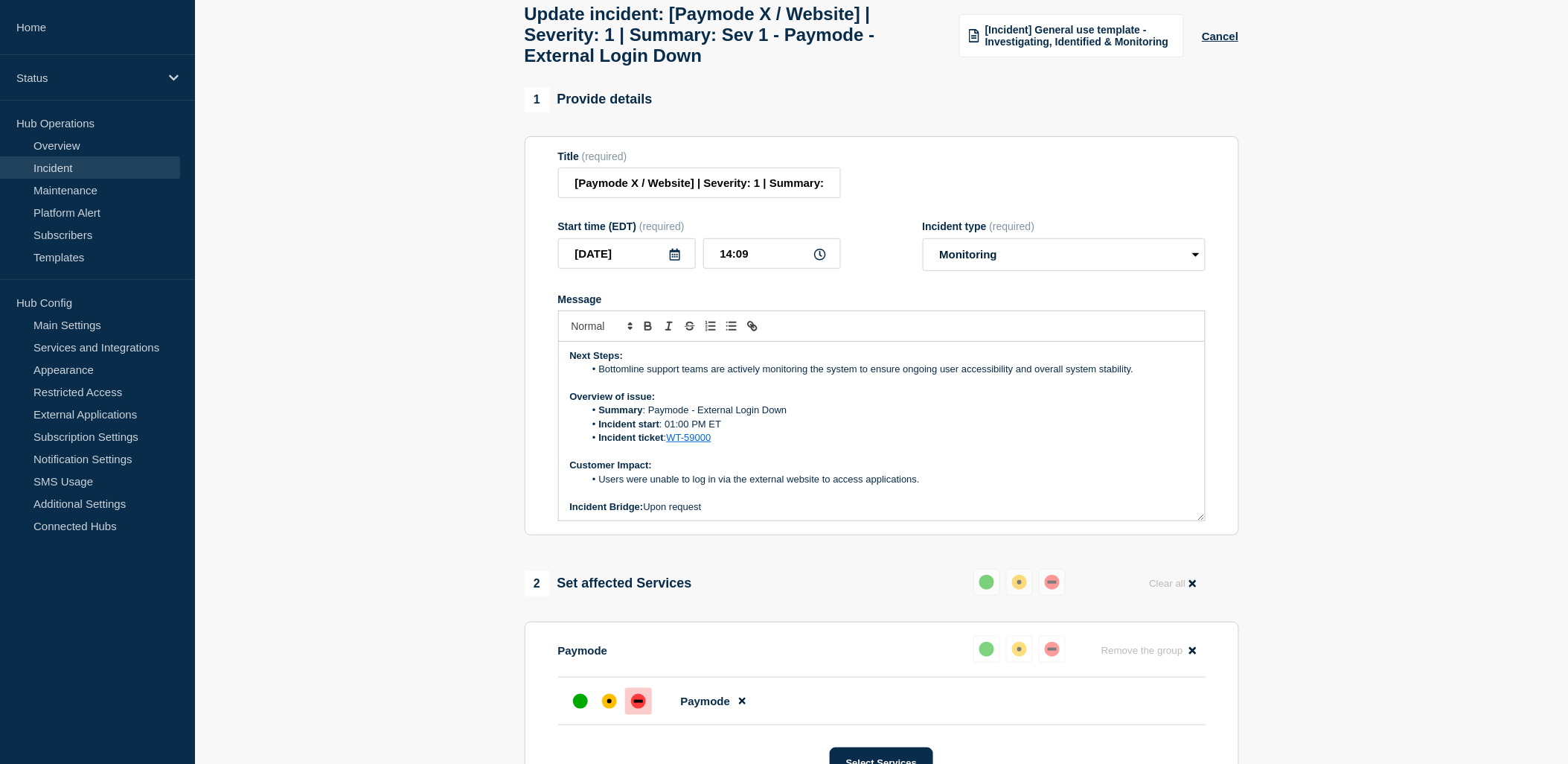
scroll to position [0, 0]
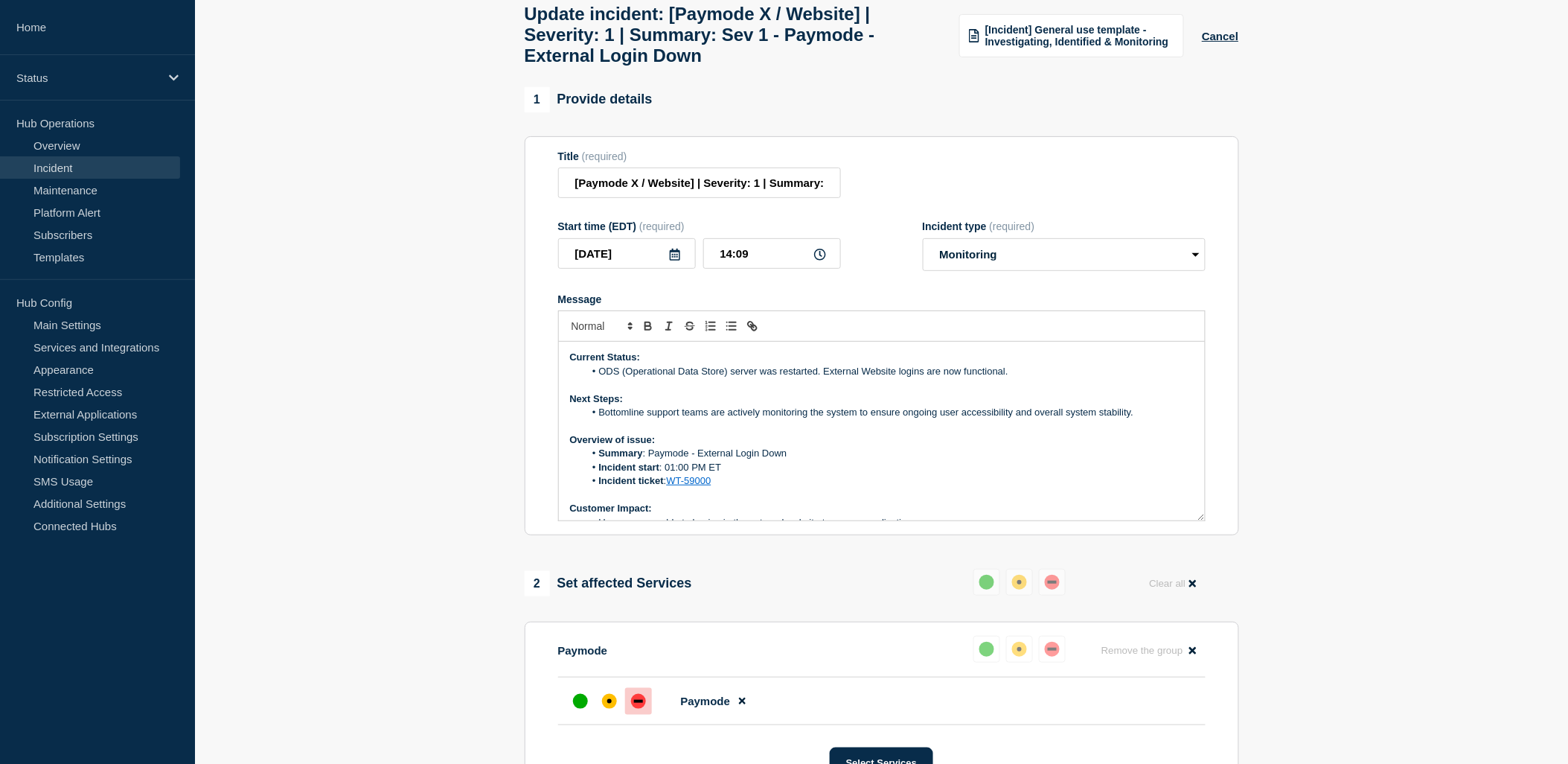
click at [1011, 378] on li "ODS (Operational Data Store) server was restarted. External Website logins are …" at bounding box center [888, 371] width 609 height 14
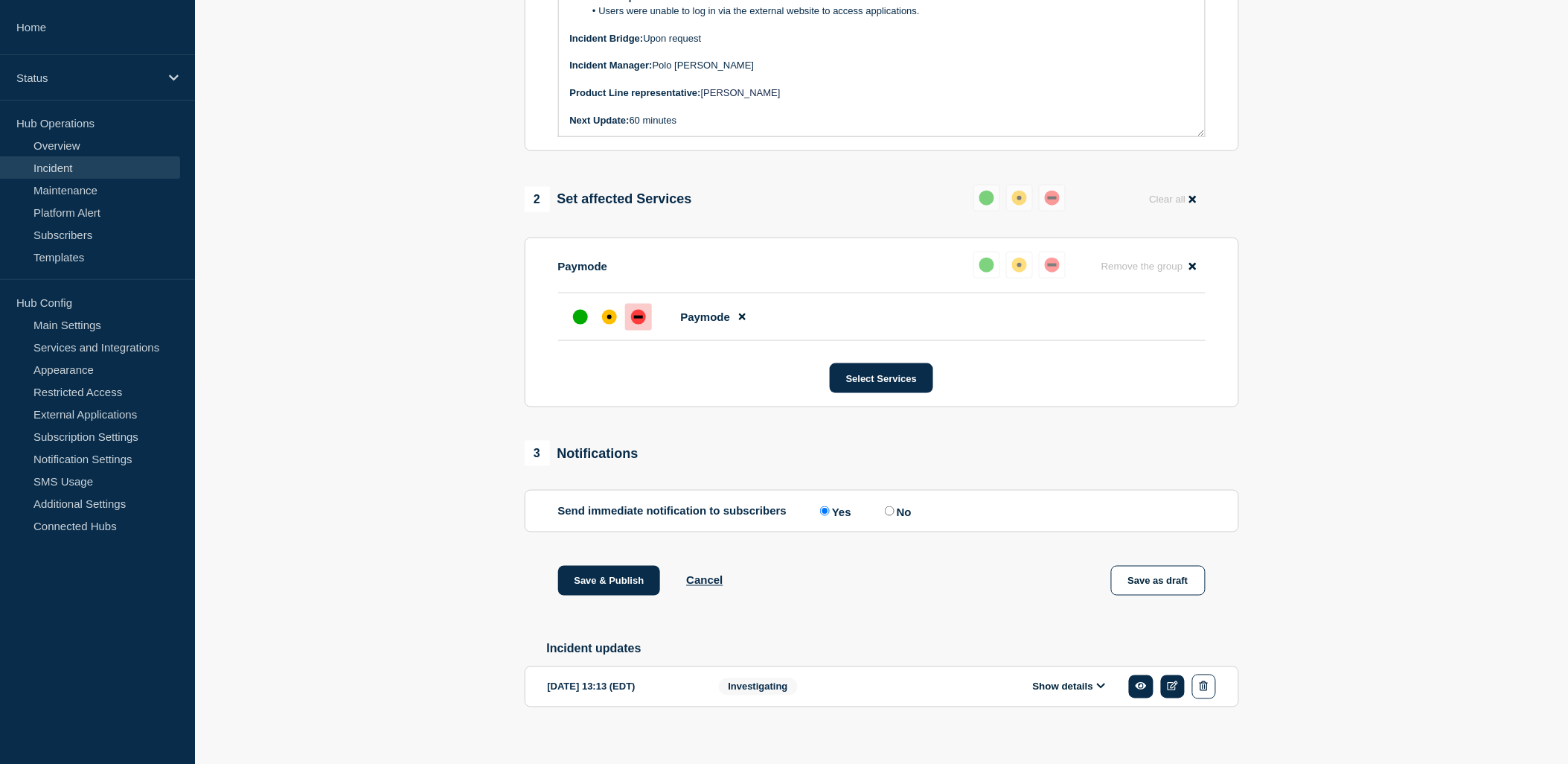
scroll to position [496, 0]
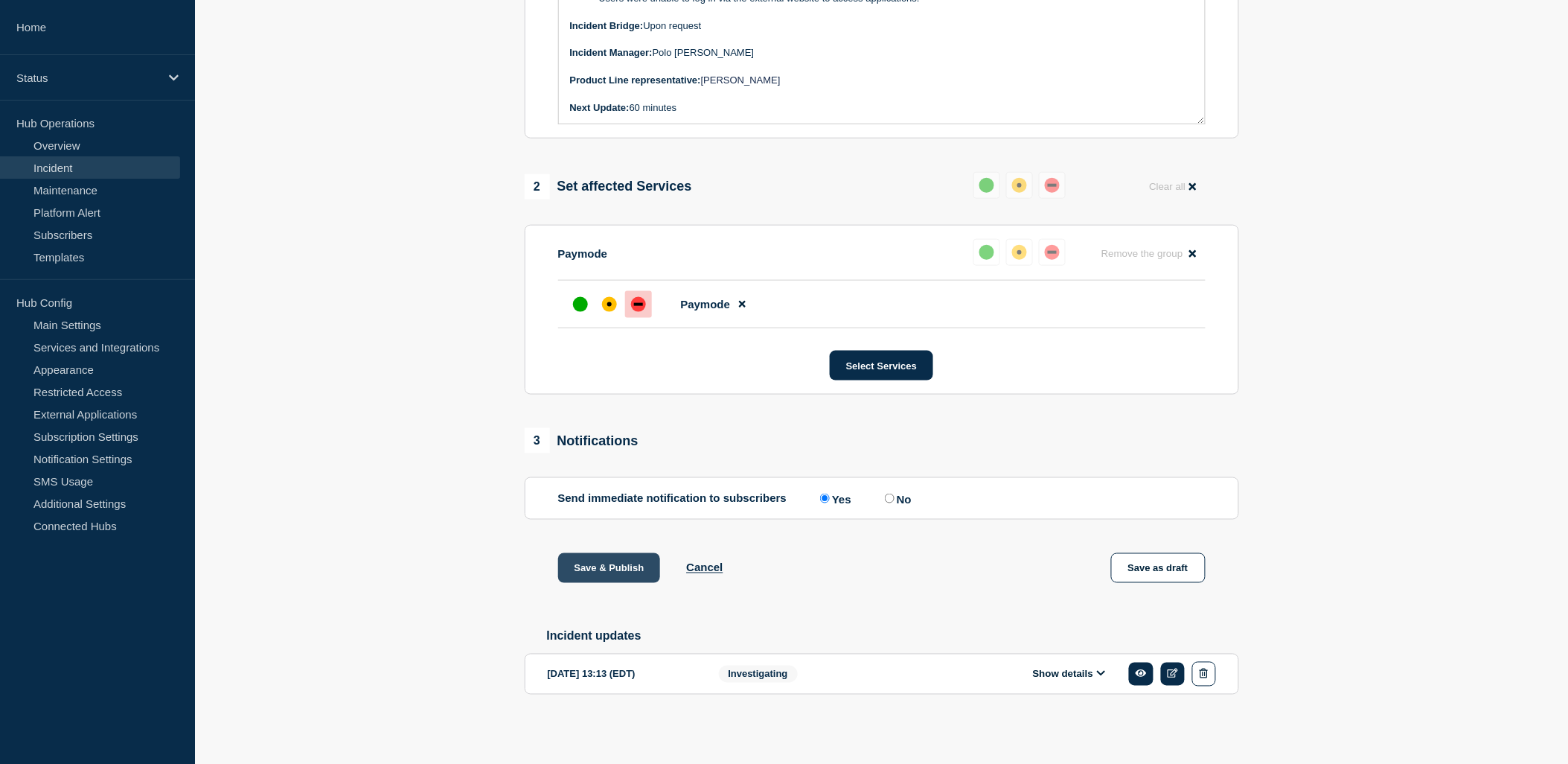
click at [622, 571] on button "Save & Publish" at bounding box center [609, 568] width 103 height 30
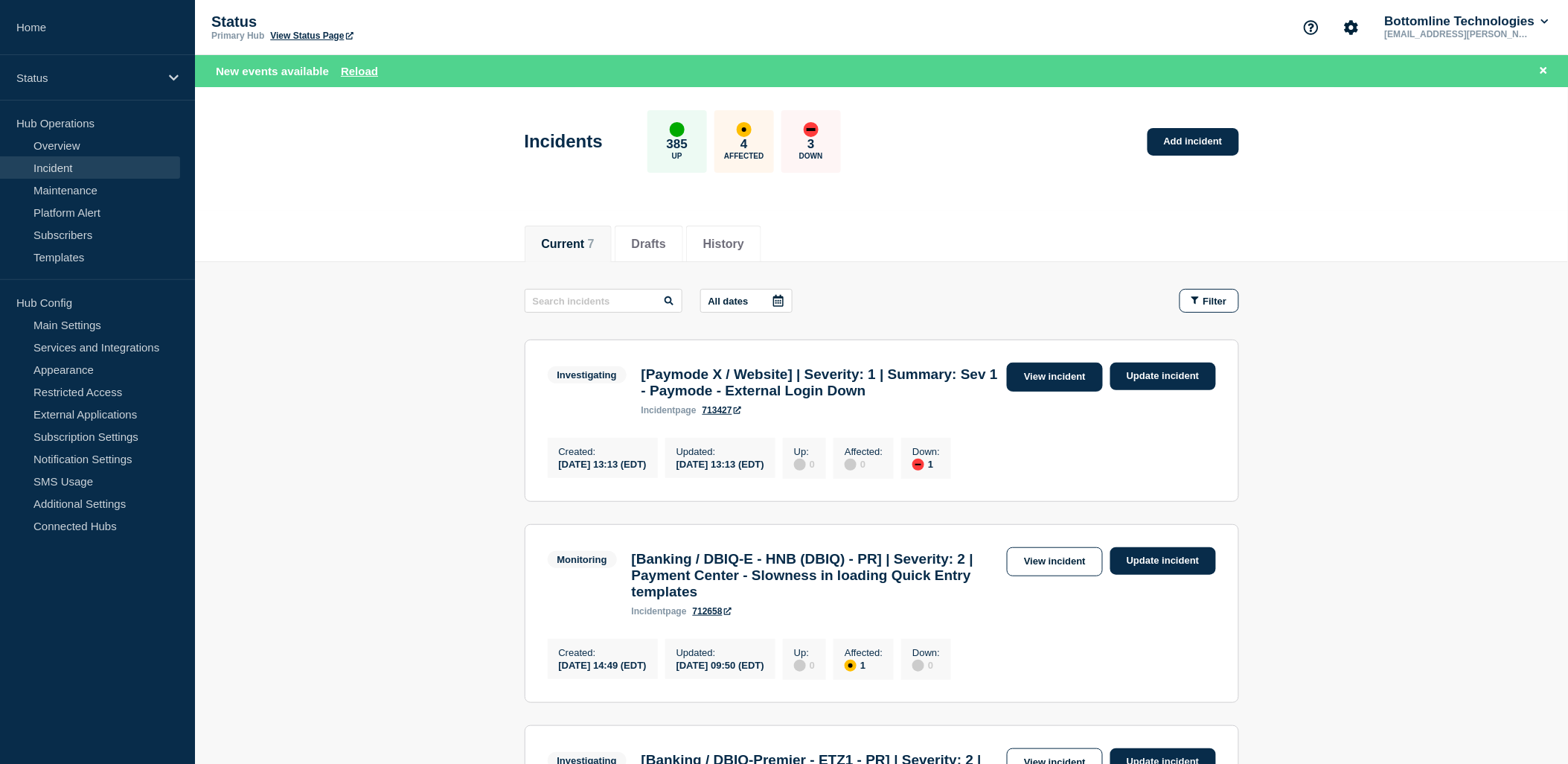
click at [1068, 365] on link "View incident" at bounding box center [1055, 377] width 96 height 29
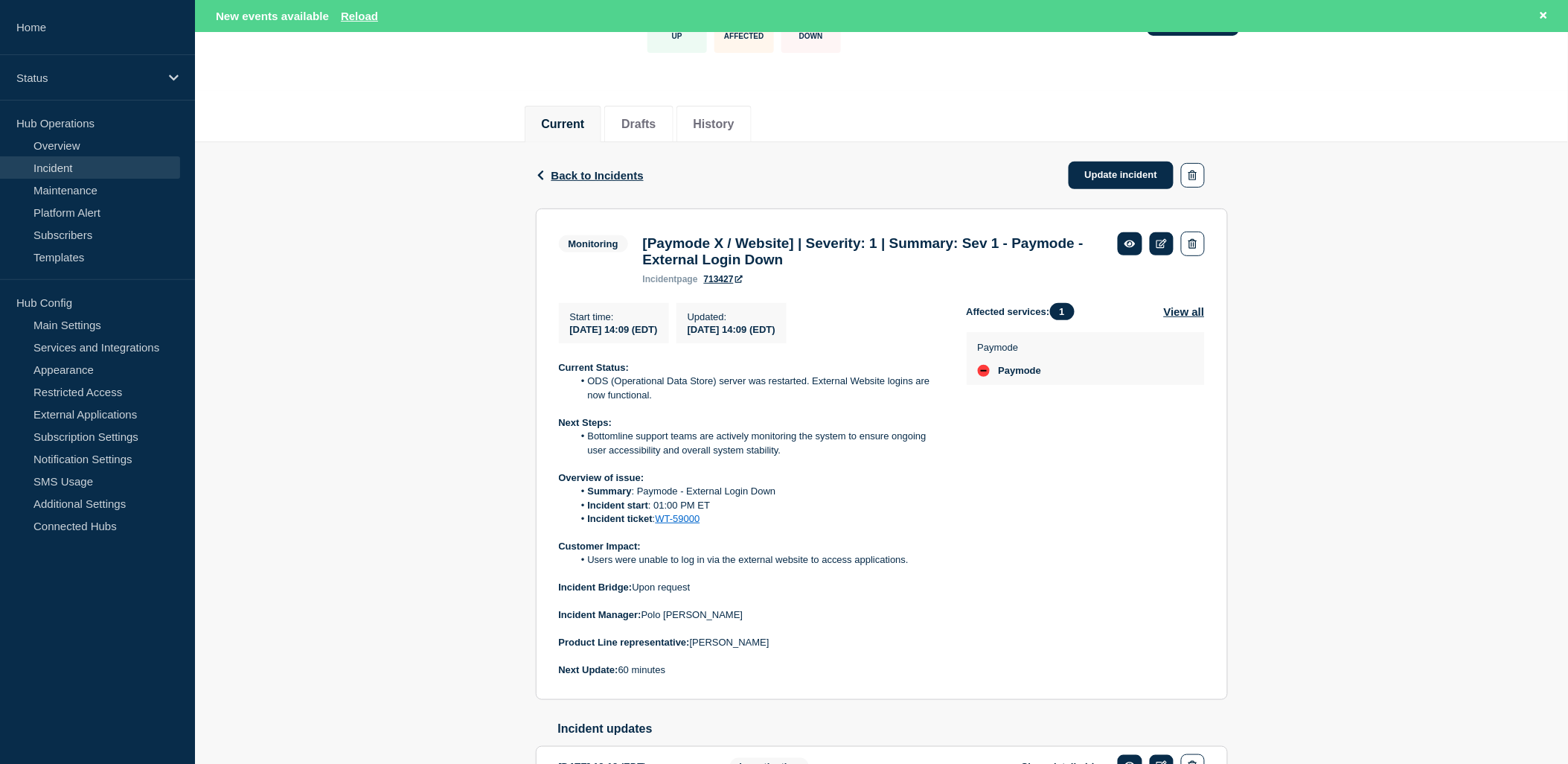
scroll to position [224, 0]
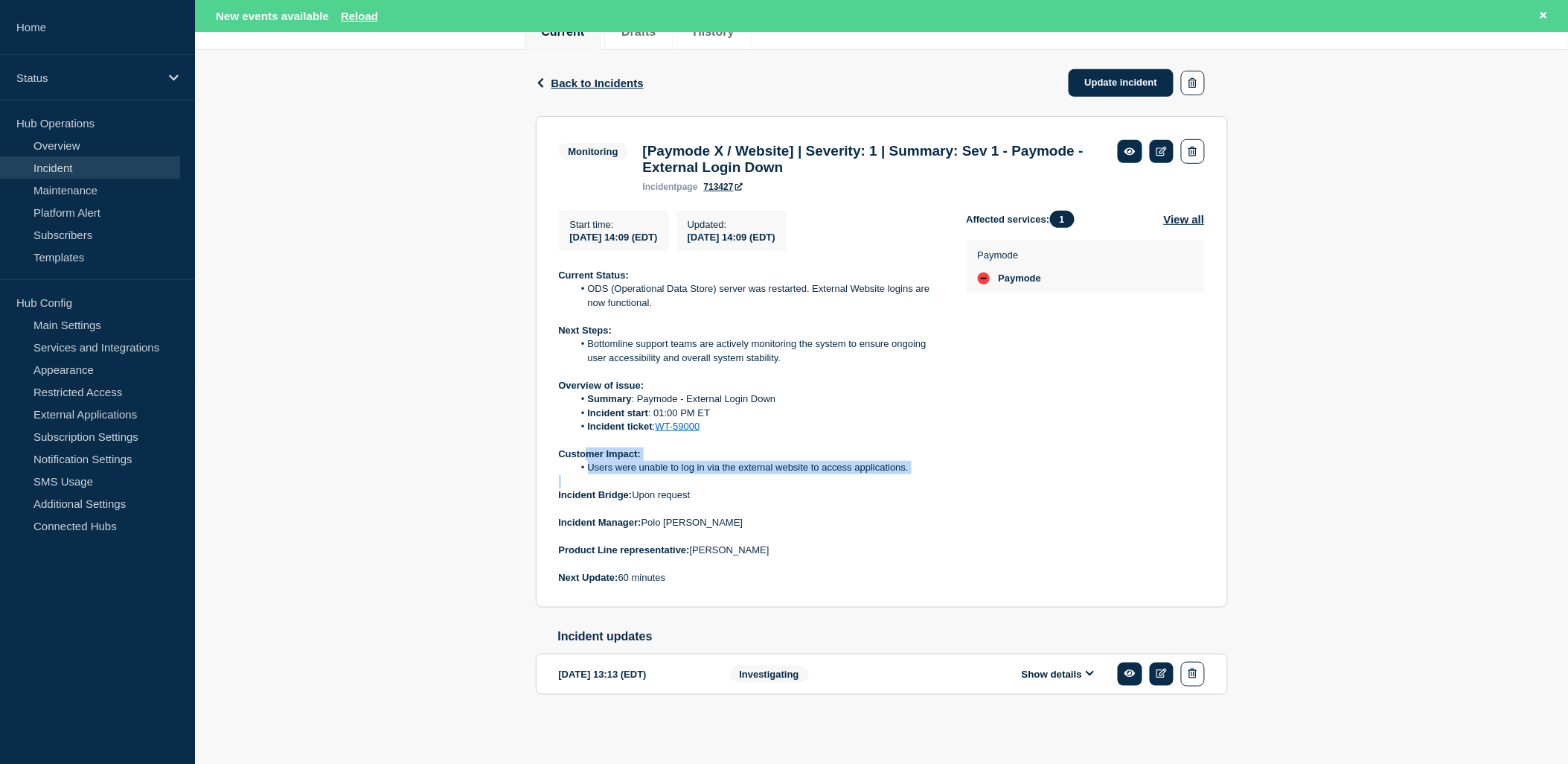
drag, startPoint x: 586, startPoint y: 457, endPoint x: 948, endPoint y: 484, distance: 363.0
click at [948, 484] on div "Start time : [DATE] 14:09 (EDT) Updated : [DATE] 14:09 (EDT) Current Status: OD…" at bounding box center [762, 397] width 407 height 373
drag, startPoint x: 948, startPoint y: 484, endPoint x: 944, endPoint y: 474, distance: 10.8
click at [944, 474] on div "Start time : [DATE] 14:09 (EDT) Updated : [DATE] 14:09 (EDT) Current Status: OD…" at bounding box center [762, 397] width 407 height 373
click at [919, 467] on li "Users were unable to log in via the external website to access applications." at bounding box center [757, 467] width 370 height 14
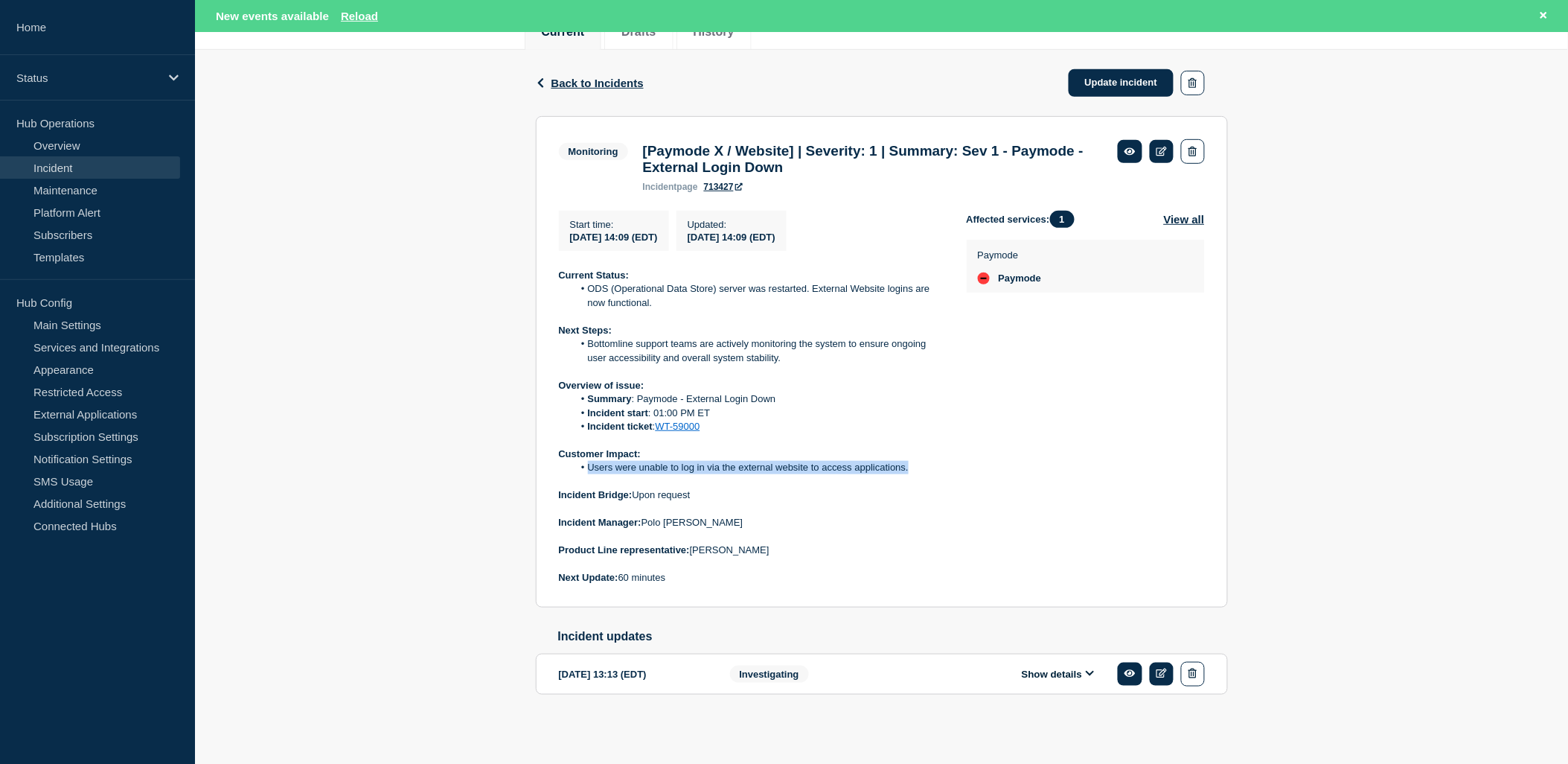
drag, startPoint x: 924, startPoint y: 467, endPoint x: 589, endPoint y: 472, distance: 335.0
click at [589, 472] on li "Users were unable to log in via the external website to access applications." at bounding box center [757, 467] width 370 height 14
copy li "Users were unable to log in via the external website to access applications."
